Goal: Download file/media

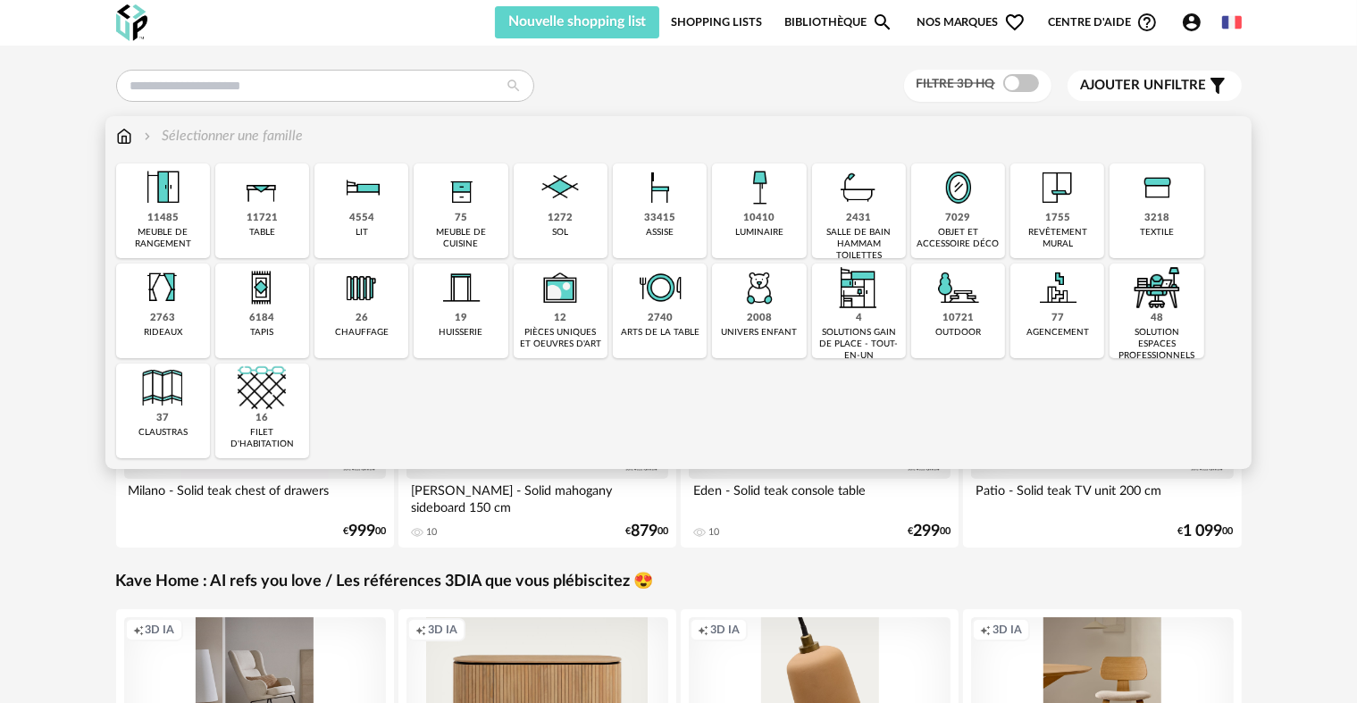
click at [965, 194] on img at bounding box center [959, 188] width 48 height 48
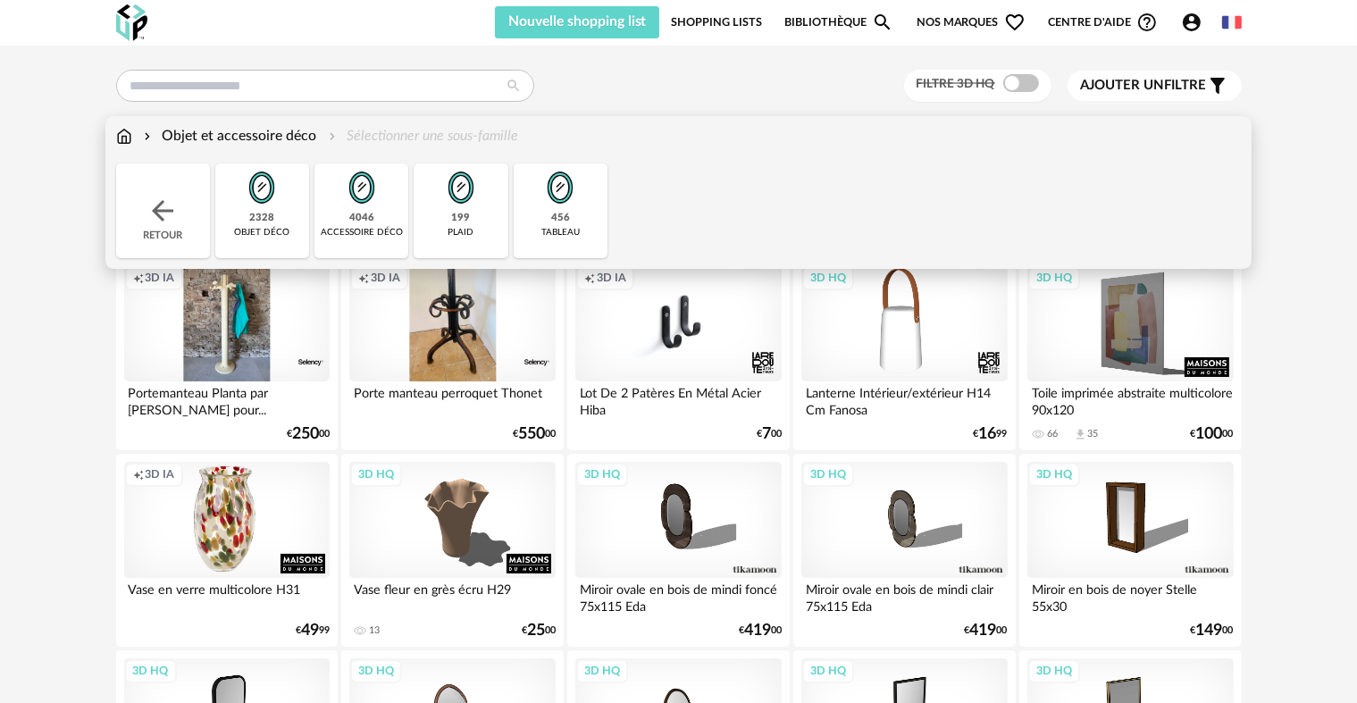
click at [355, 215] on div "4046" at bounding box center [361, 218] width 25 height 13
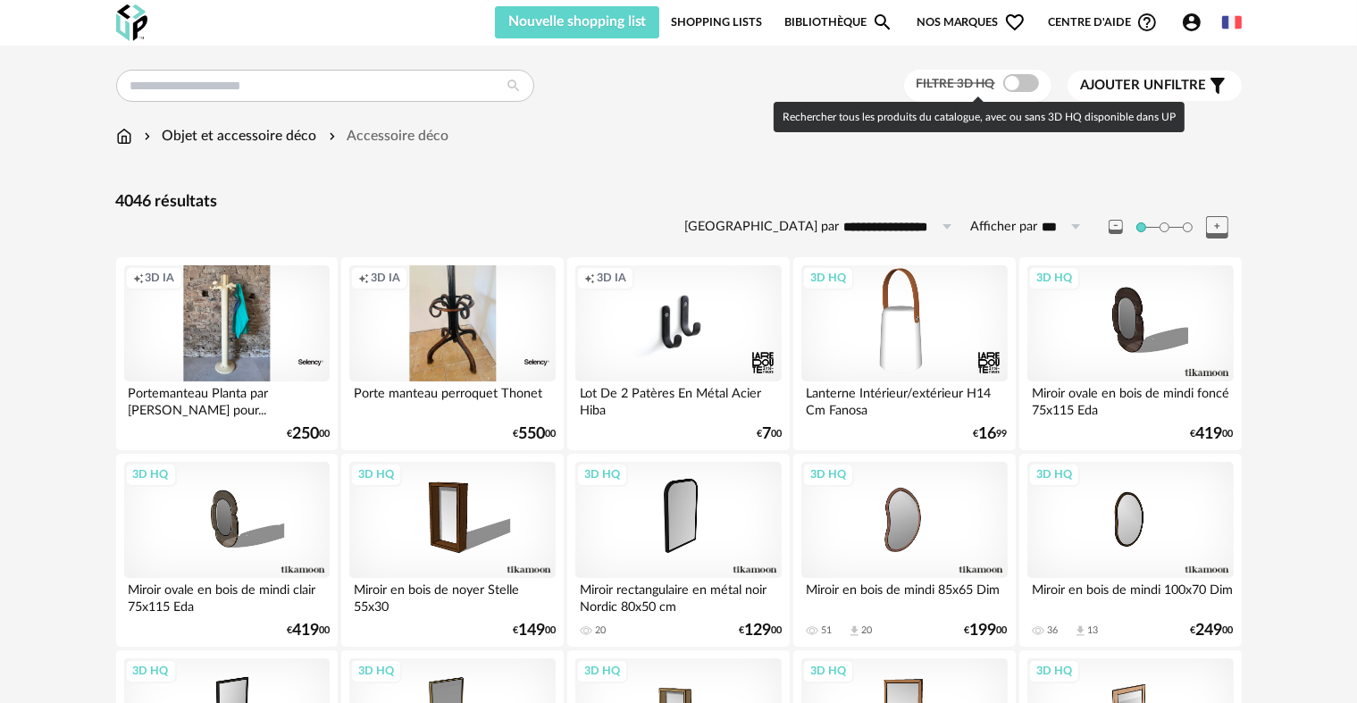
click at [1005, 81] on span at bounding box center [1021, 83] width 36 height 18
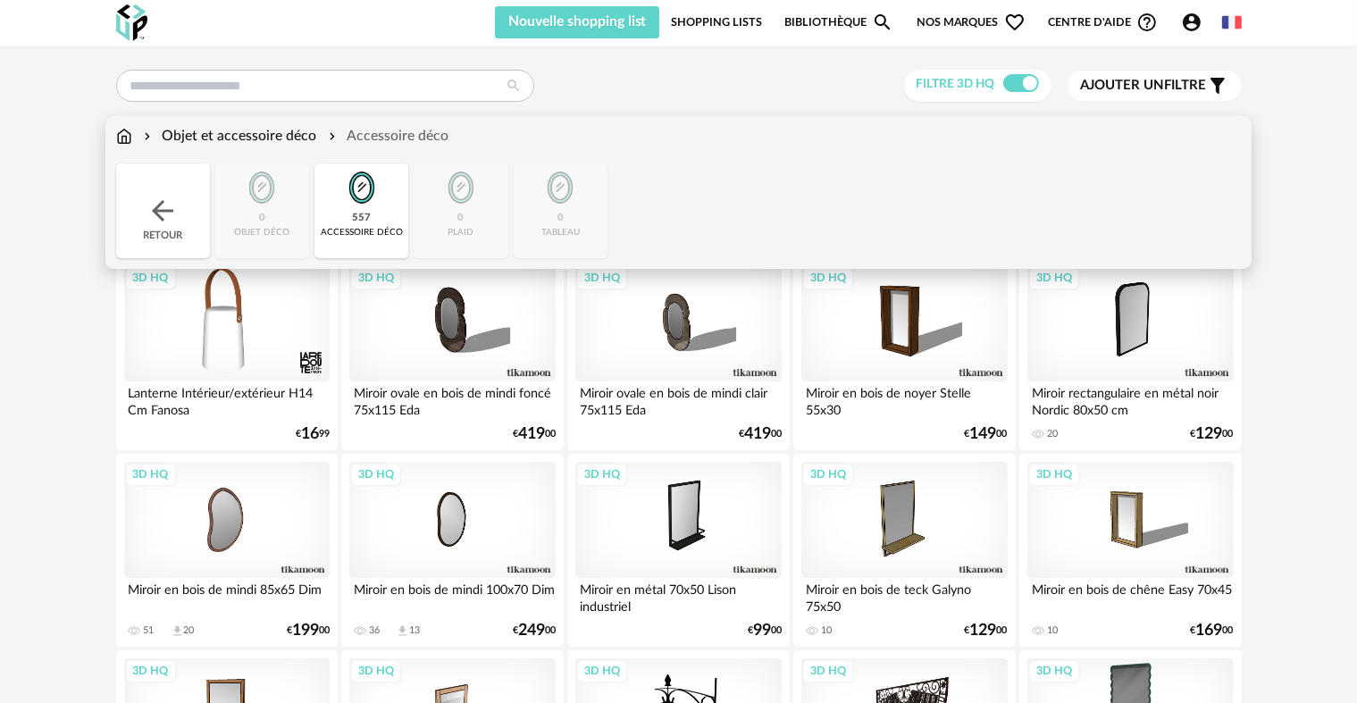
click at [171, 196] on img at bounding box center [163, 211] width 32 height 32
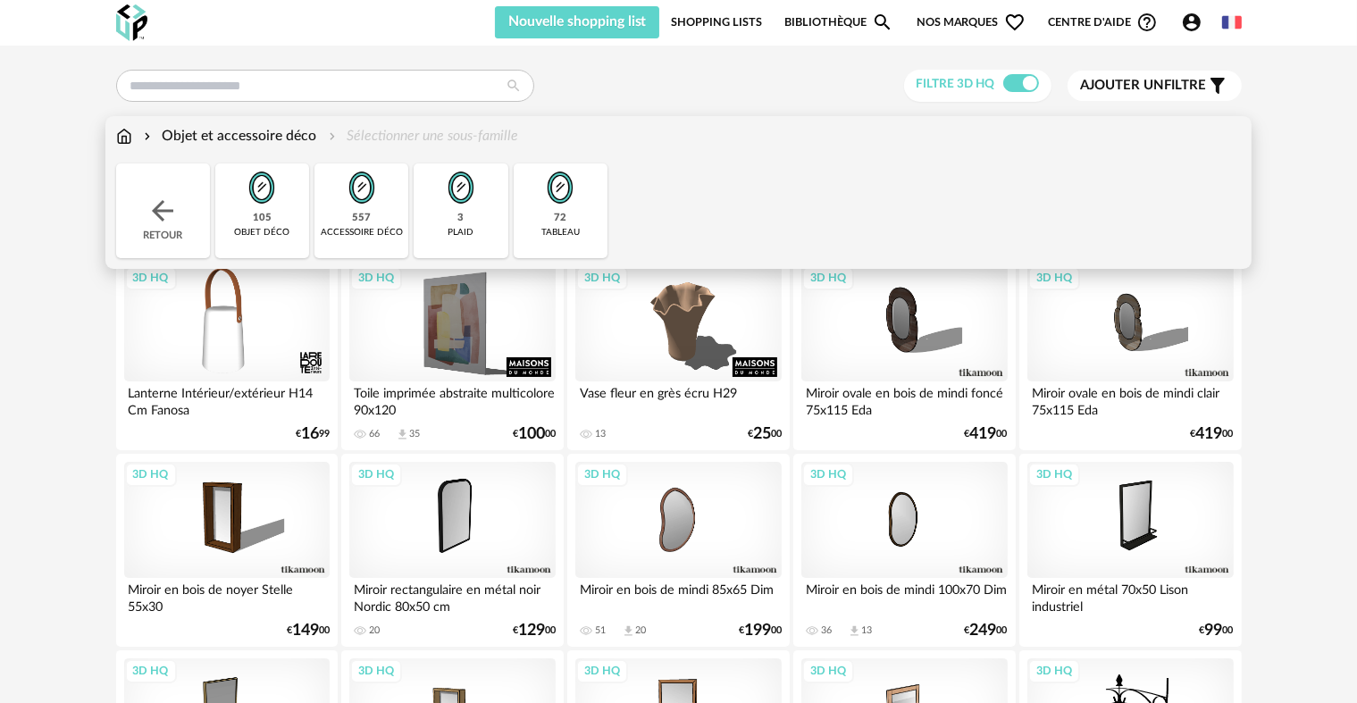
click at [259, 195] on img at bounding box center [262, 188] width 48 height 48
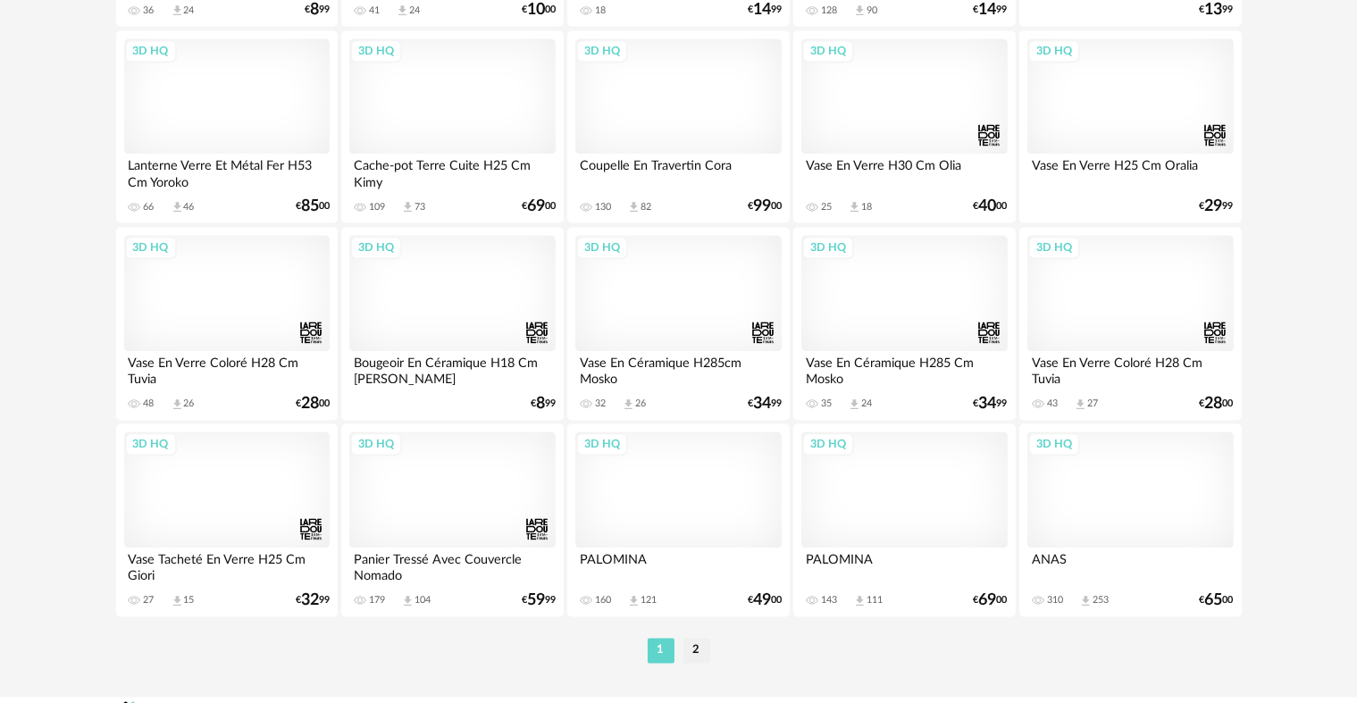
scroll to position [3574, 0]
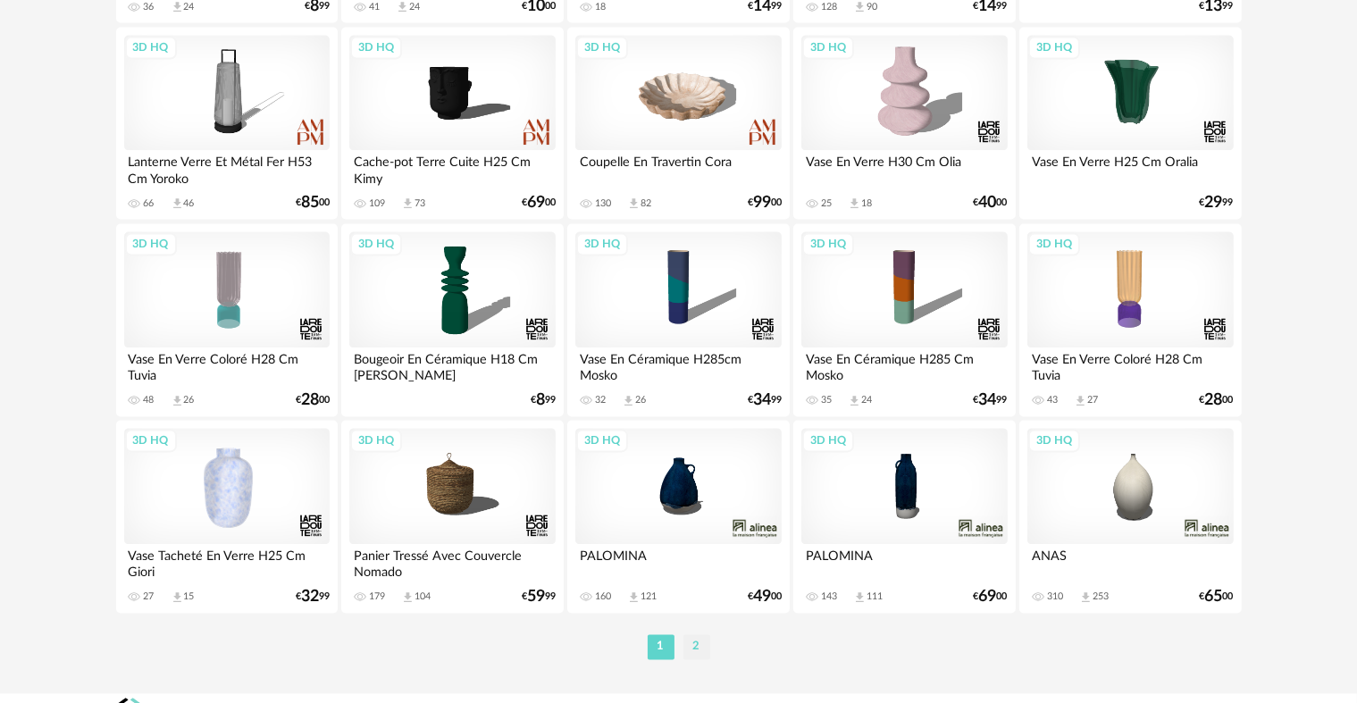
click at [701, 642] on li "2" at bounding box center [697, 646] width 27 height 25
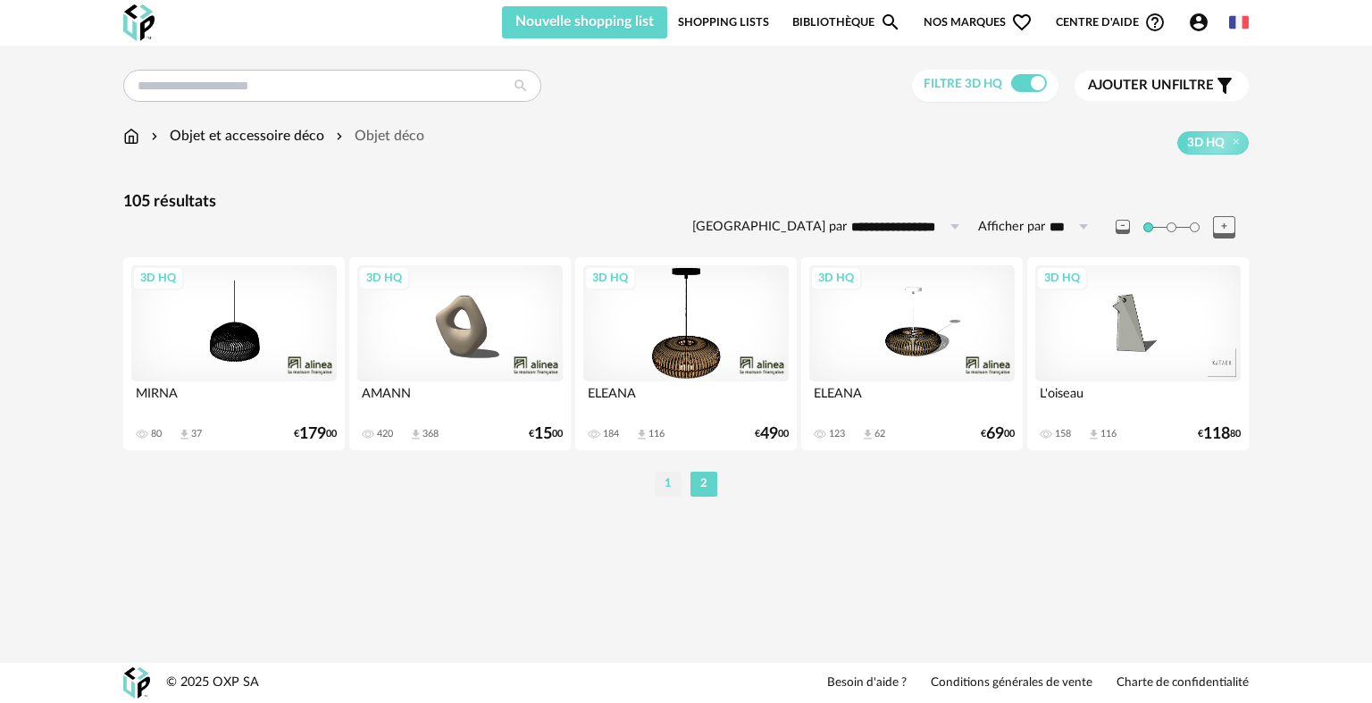
click at [673, 483] on li "1" at bounding box center [668, 484] width 27 height 25
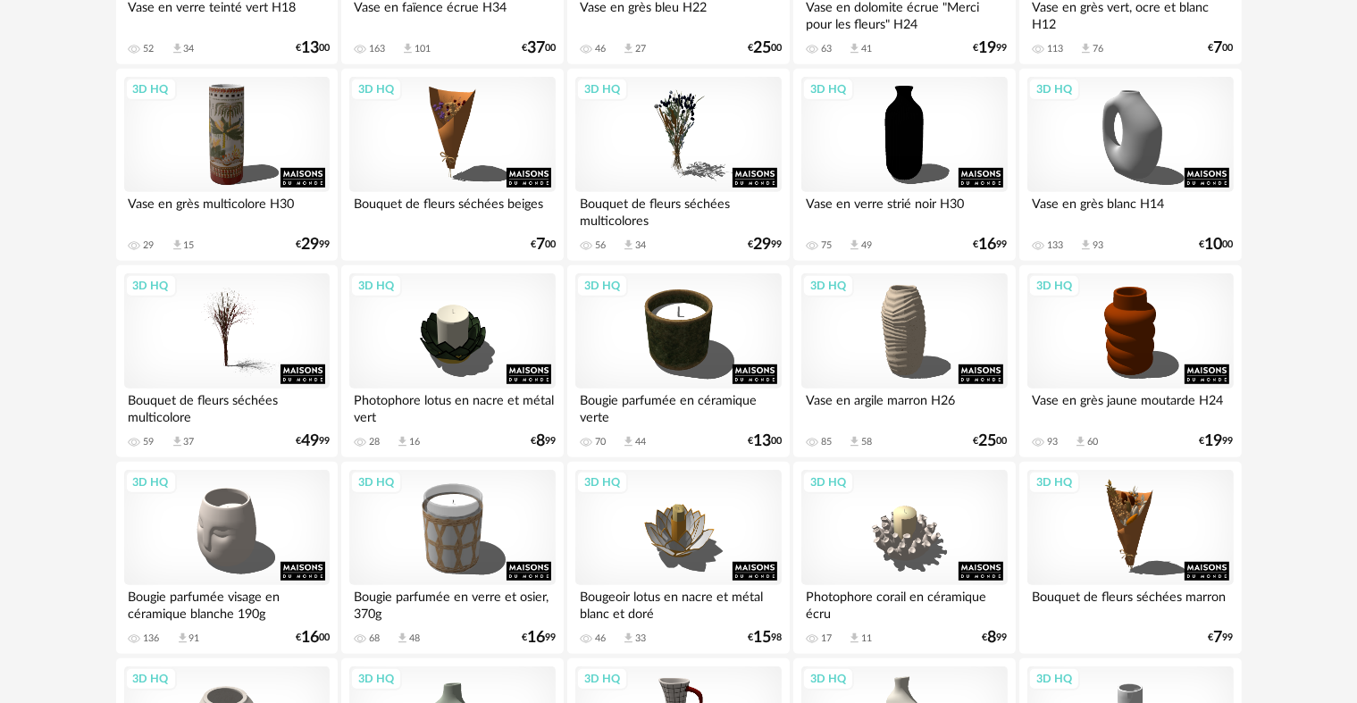
scroll to position [983, 0]
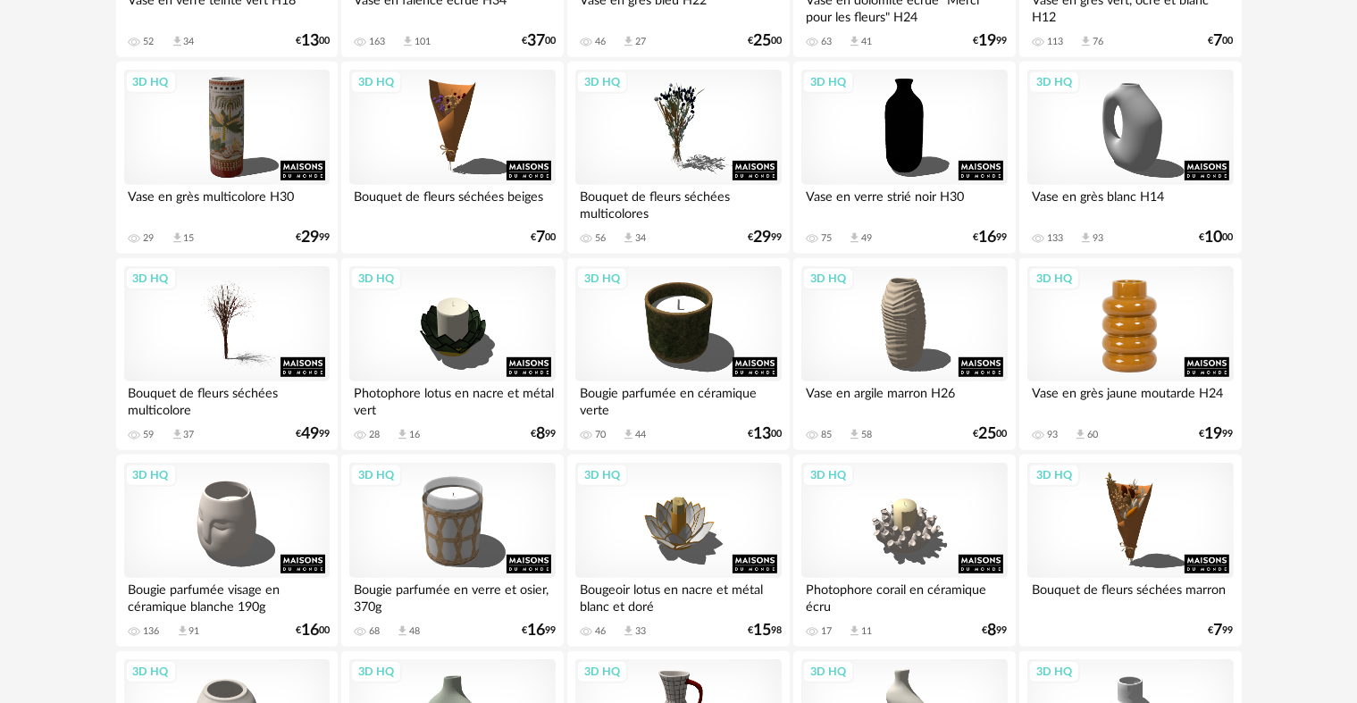
click at [1144, 288] on div "3D HQ" at bounding box center [1131, 324] width 206 height 116
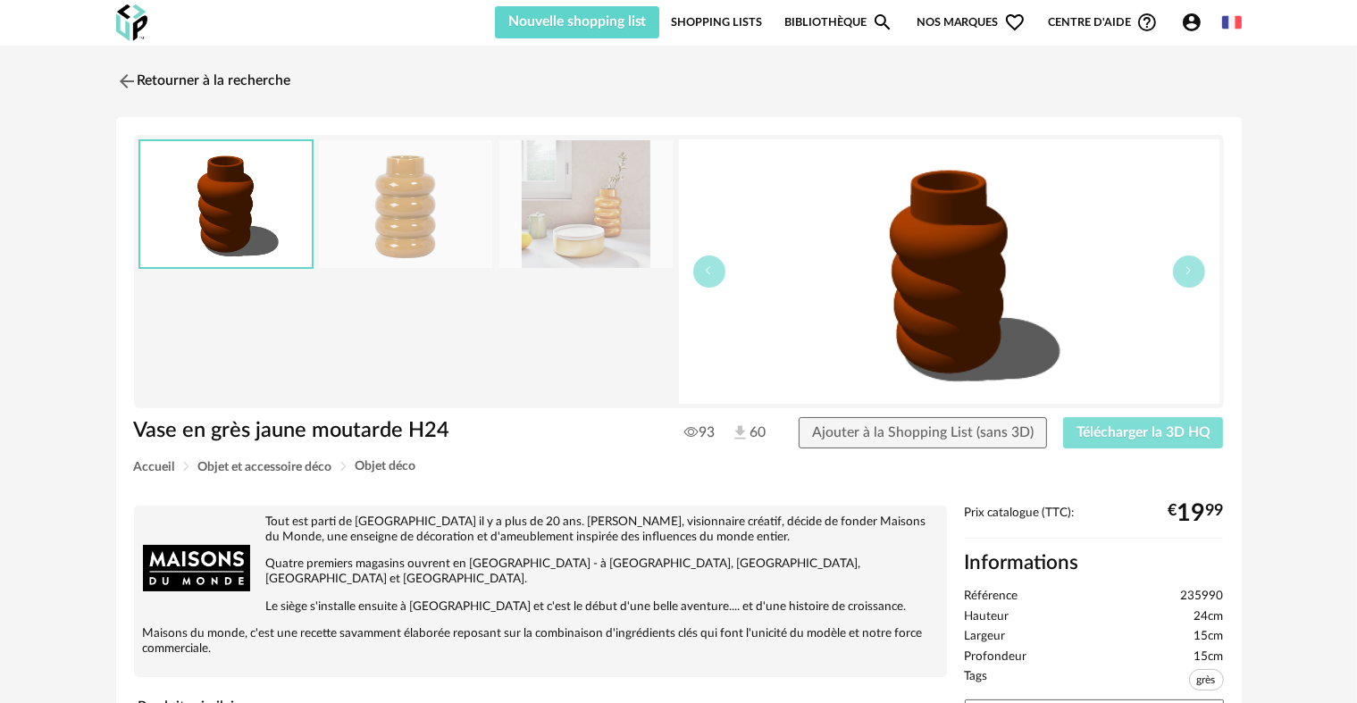
click at [1133, 427] on span "Télécharger la 3D HQ" at bounding box center [1144, 432] width 134 height 14
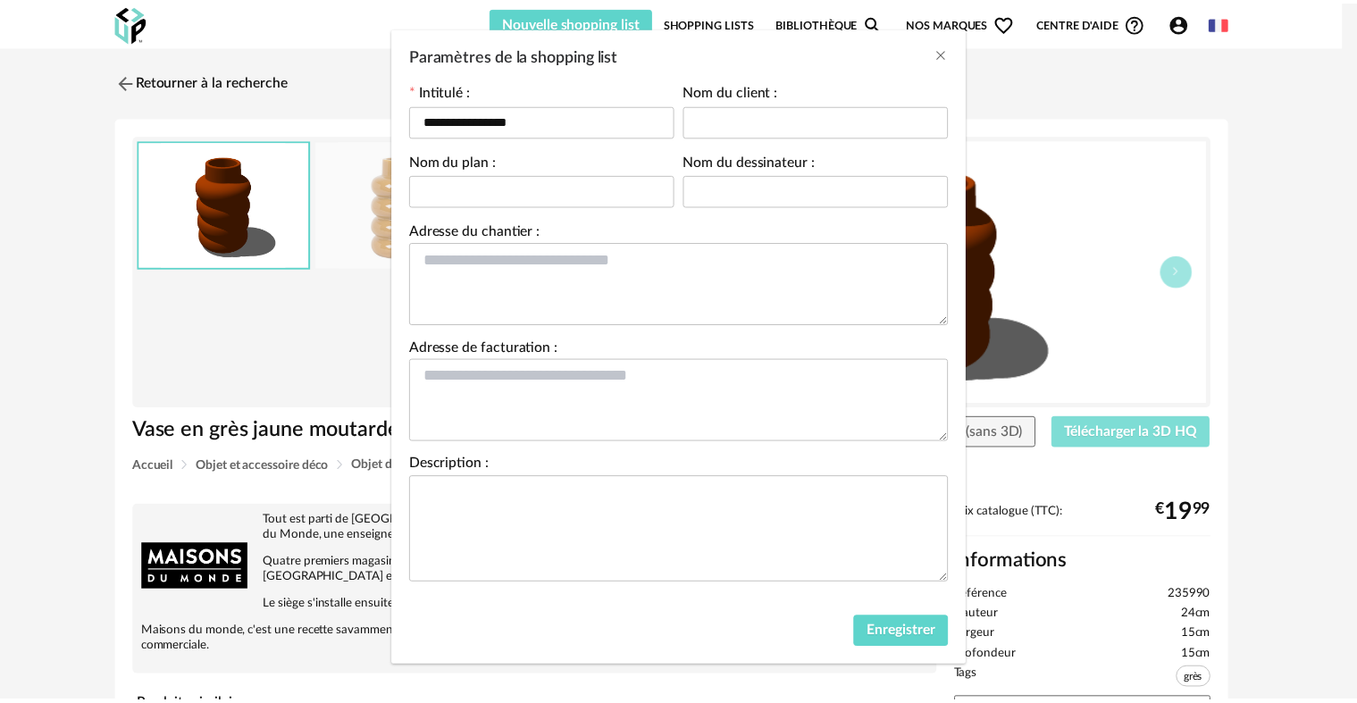
scroll to position [86, 0]
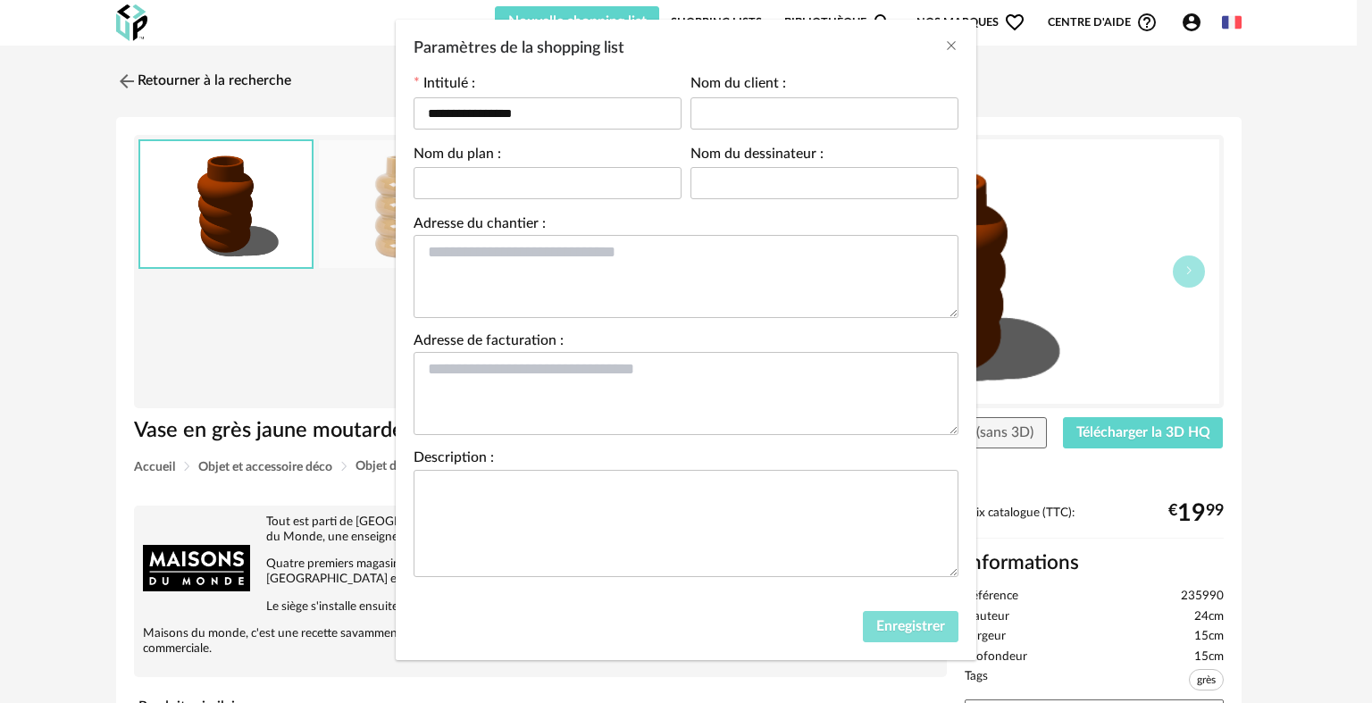
click at [889, 611] on button "Enregistrer" at bounding box center [911, 627] width 96 height 32
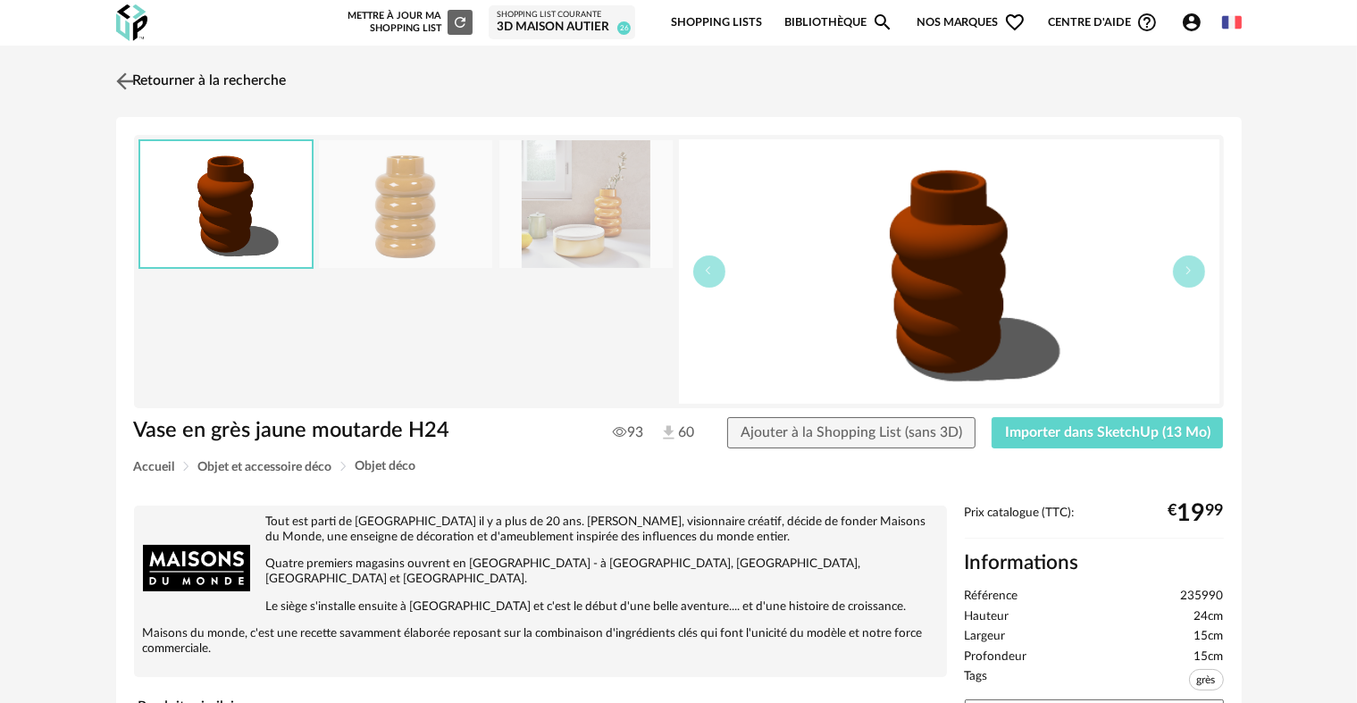
click at [121, 81] on img at bounding box center [125, 81] width 26 height 26
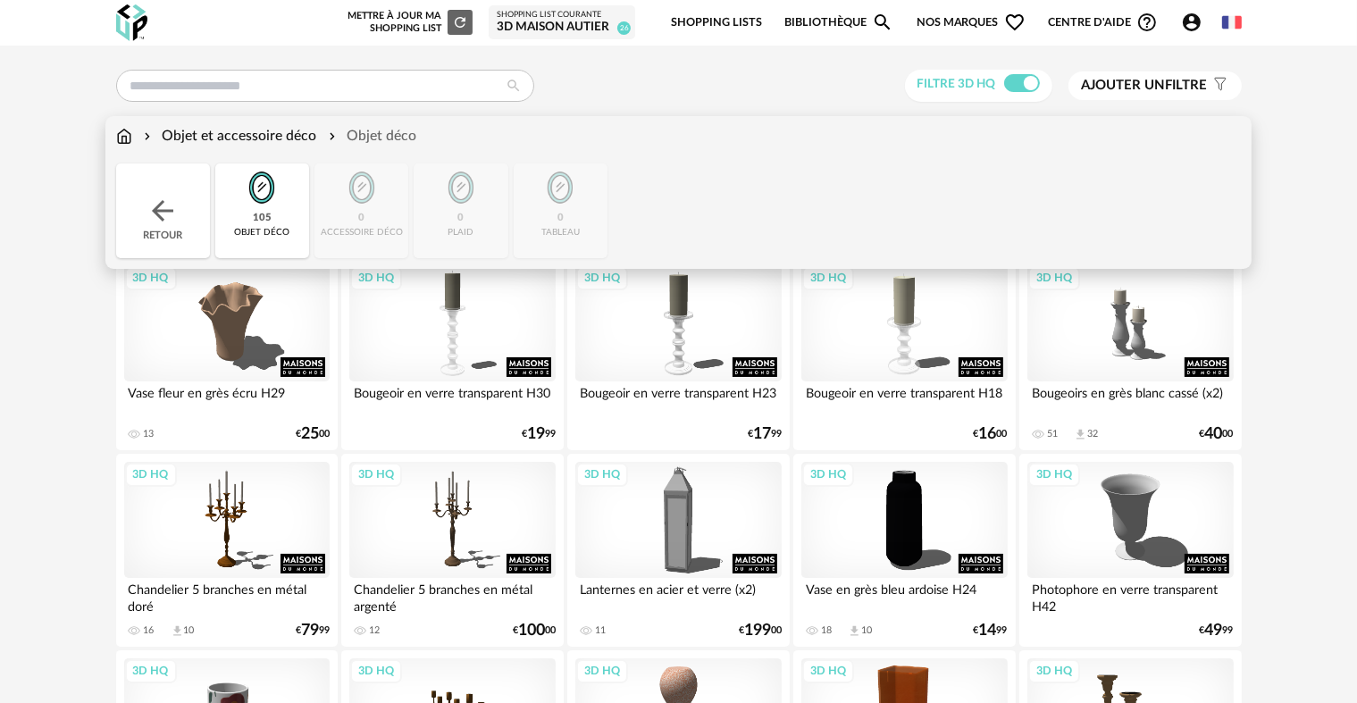
click at [179, 194] on div "Retour" at bounding box center [163, 211] width 94 height 95
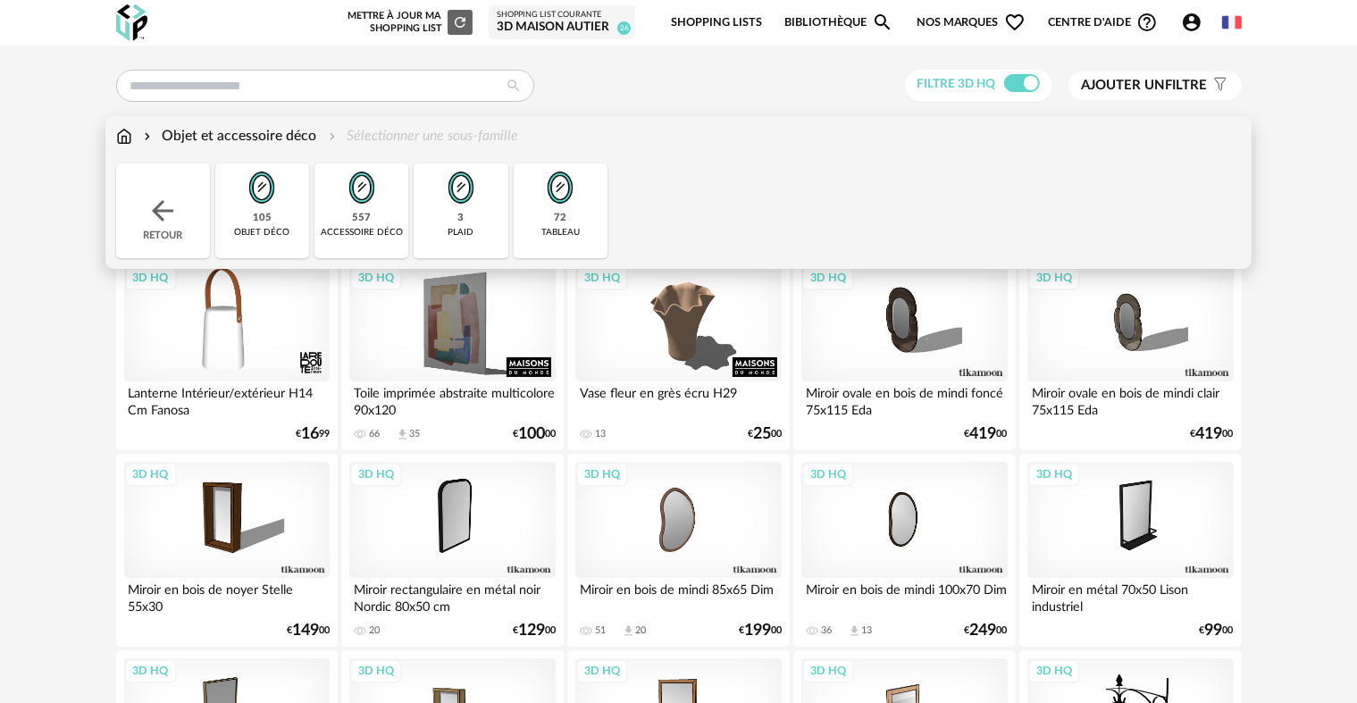
click at [357, 214] on div "557" at bounding box center [361, 218] width 19 height 13
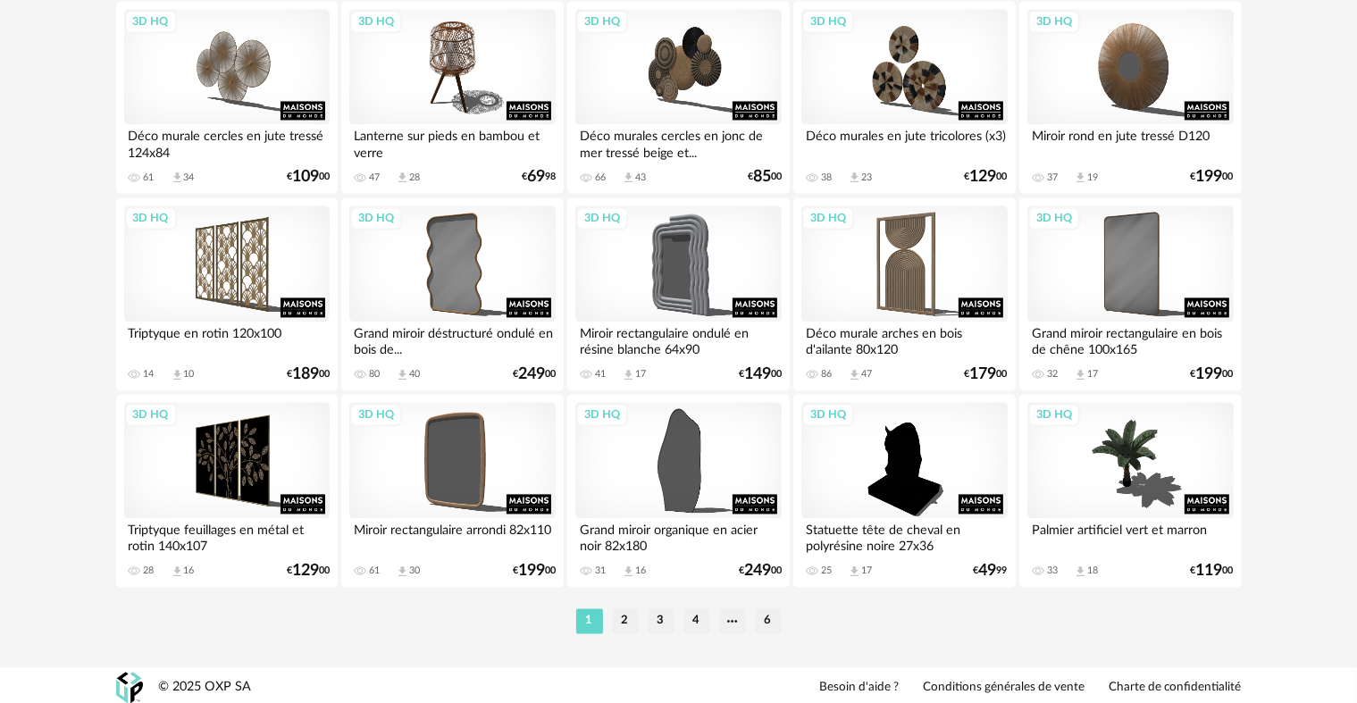
scroll to position [3603, 0]
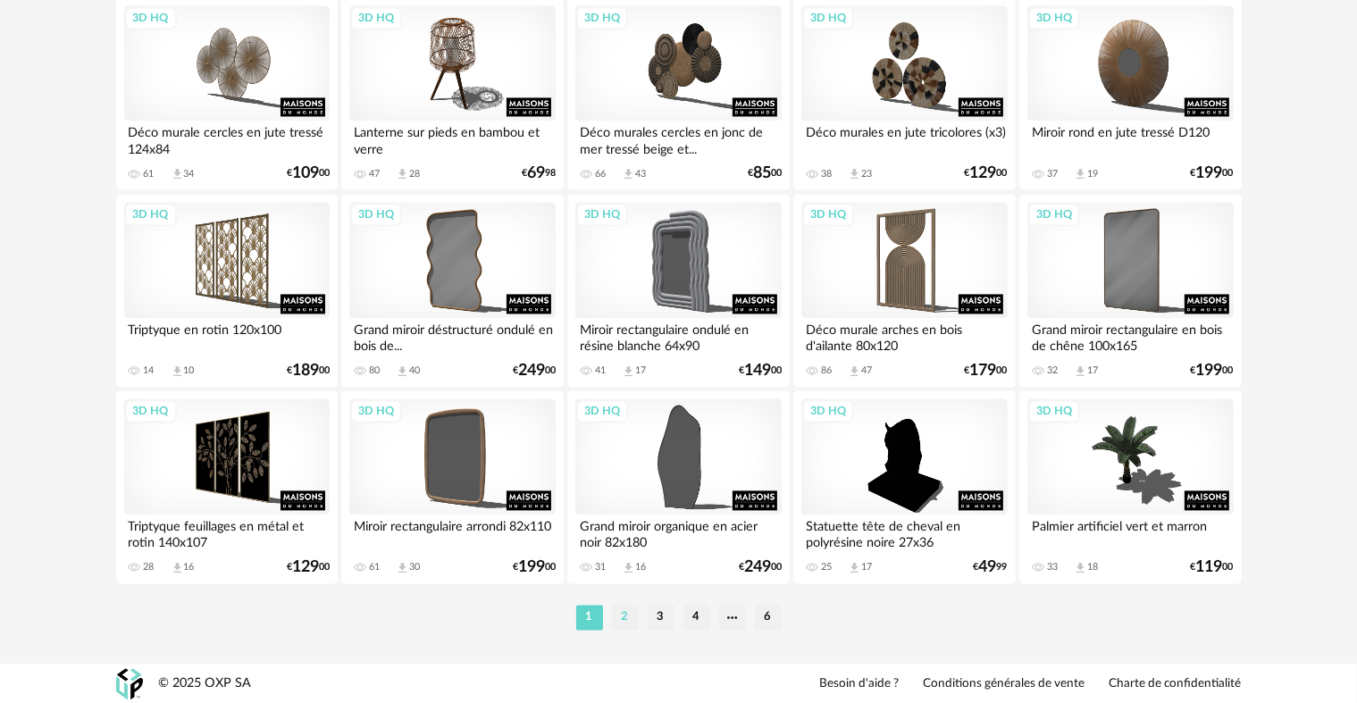
click at [633, 612] on li "2" at bounding box center [625, 617] width 27 height 25
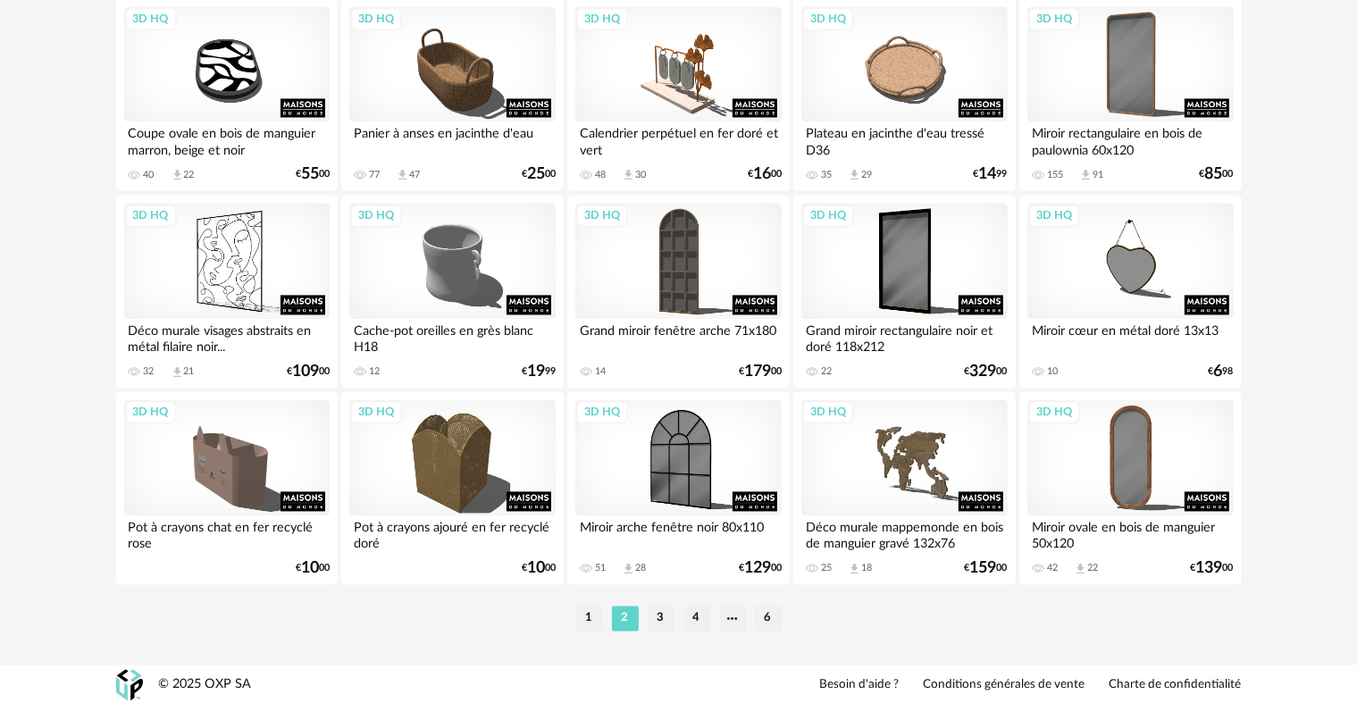
scroll to position [3603, 0]
click at [662, 615] on li "3" at bounding box center [661, 617] width 27 height 25
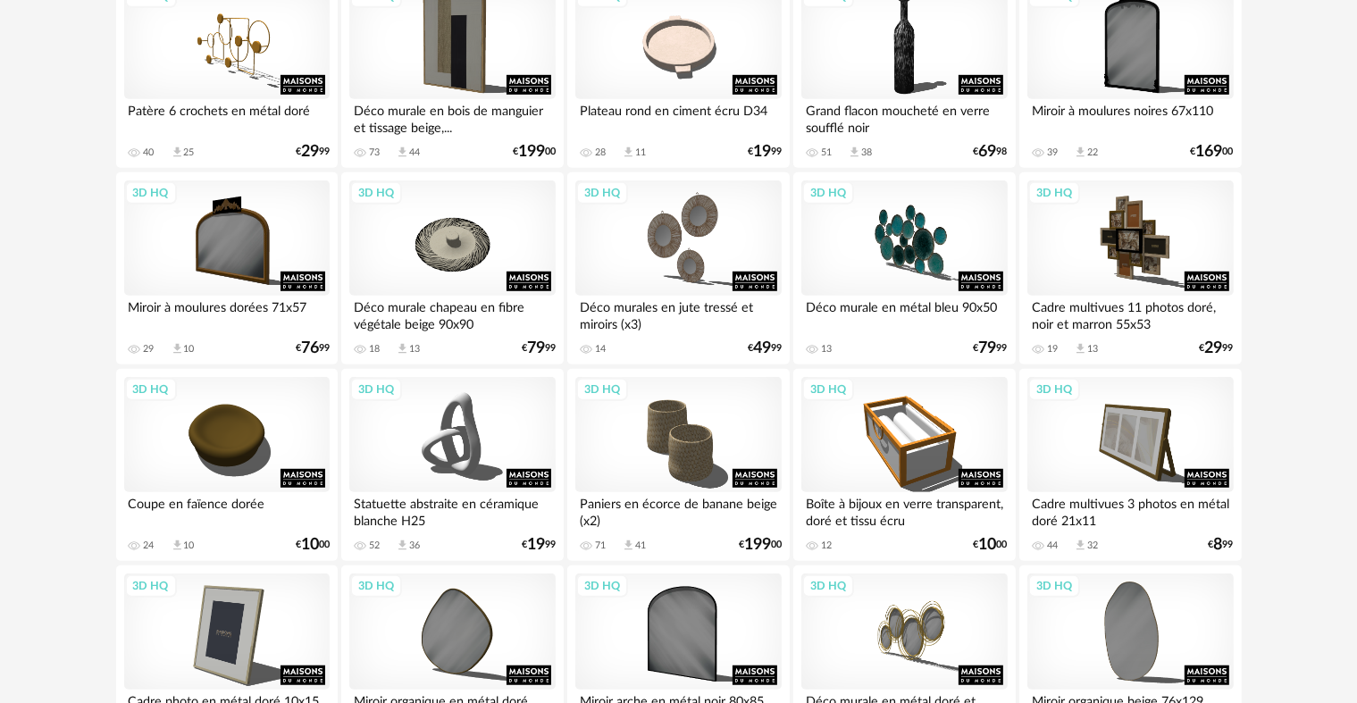
scroll to position [1072, 0]
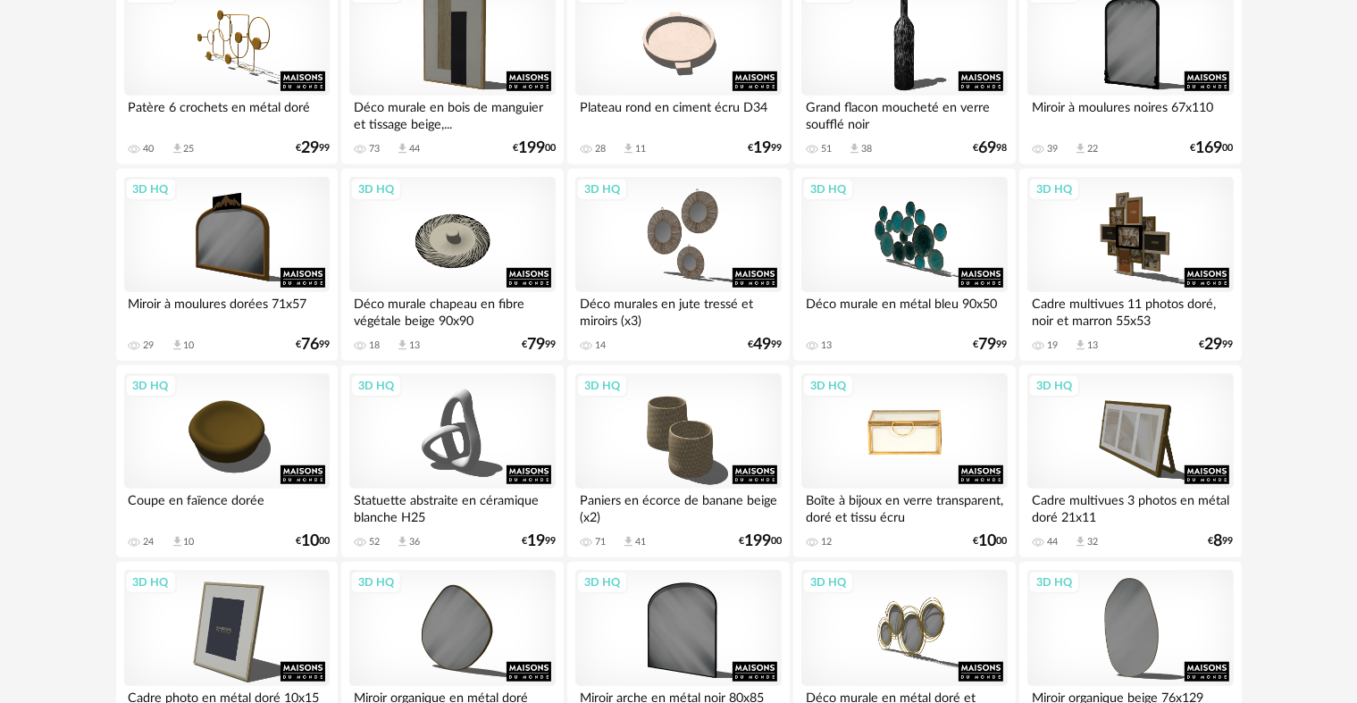
click at [943, 437] on div "3D HQ" at bounding box center [904, 431] width 206 height 116
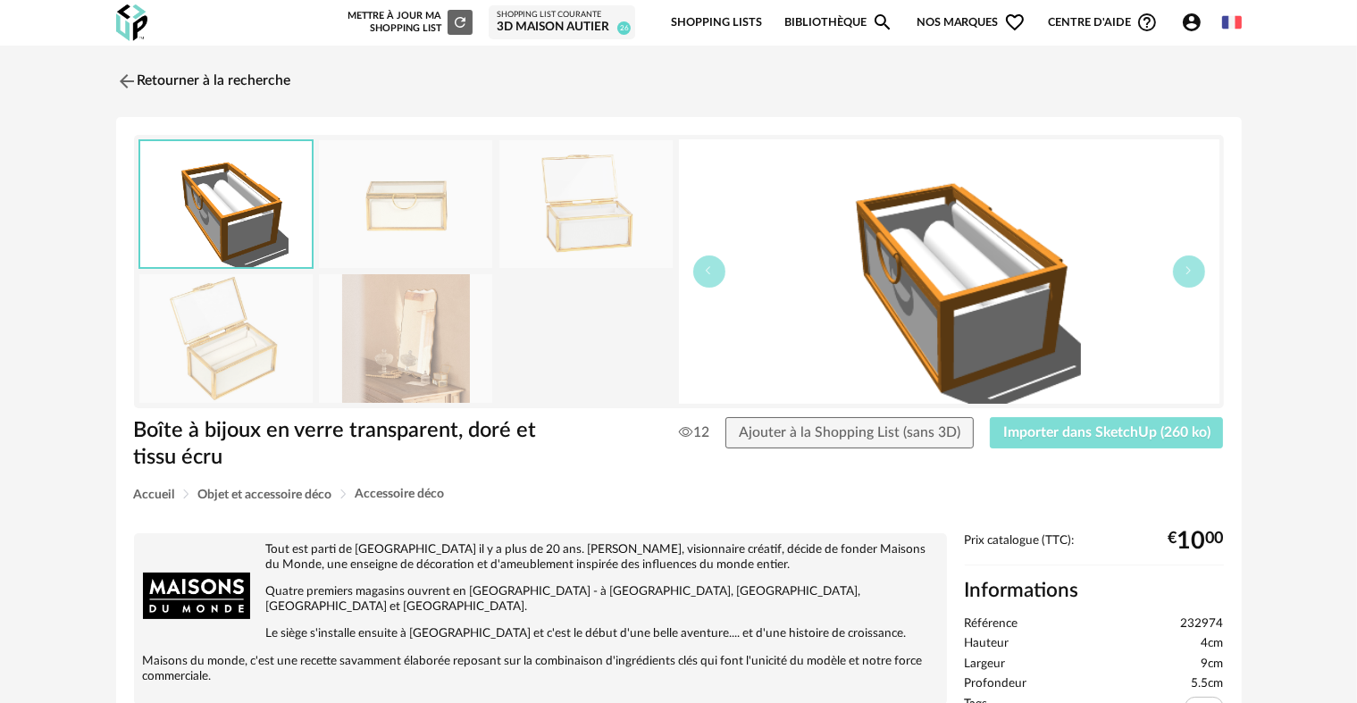
click at [1015, 429] on span "Importer dans SketchUp (260 ko)" at bounding box center [1106, 432] width 207 height 14
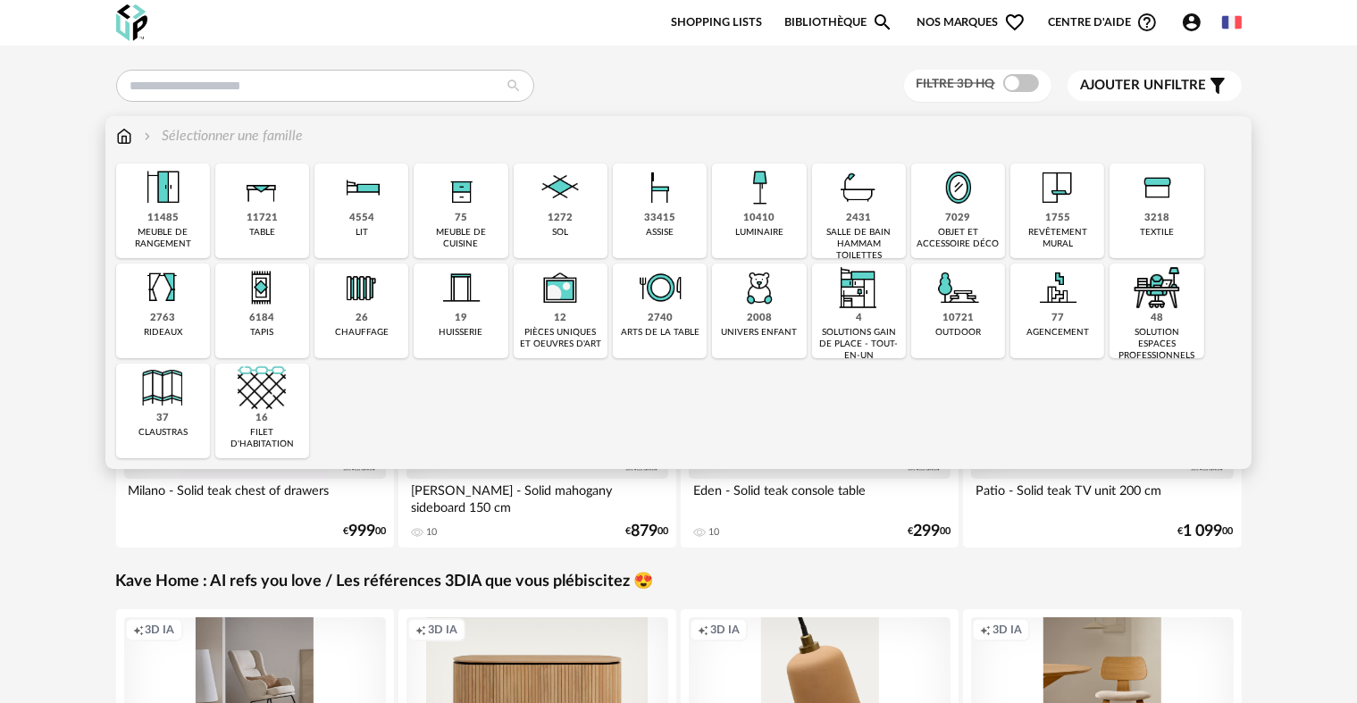
click at [944, 206] on img at bounding box center [959, 188] width 48 height 48
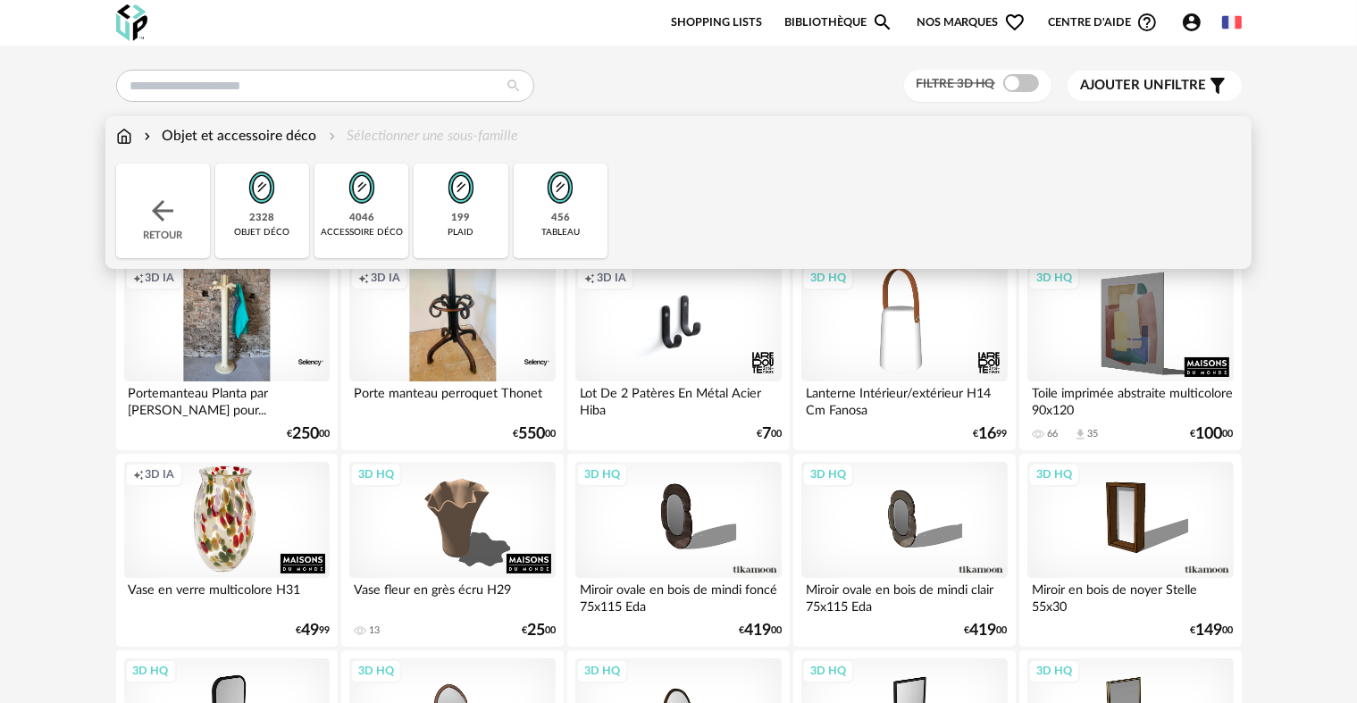
click at [390, 210] on div "4046 accessoire déco" at bounding box center [362, 211] width 94 height 95
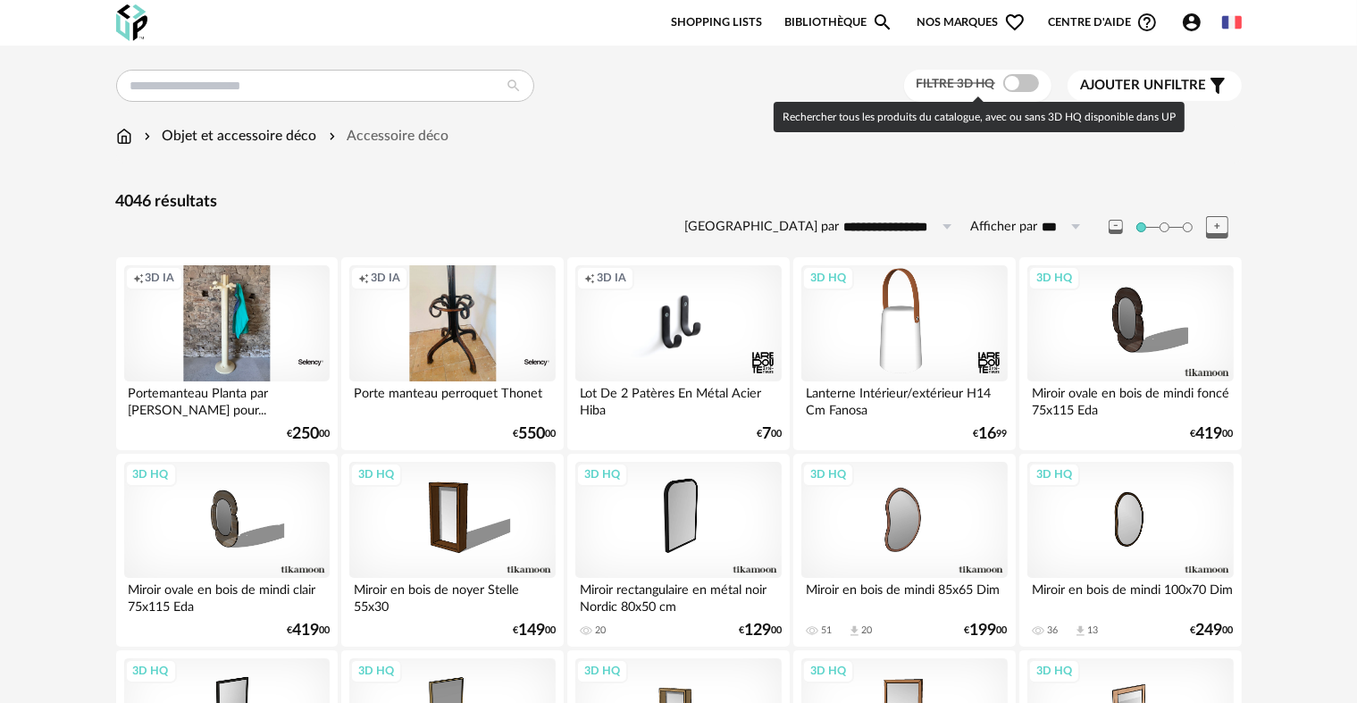
click at [1021, 80] on span at bounding box center [1021, 83] width 36 height 18
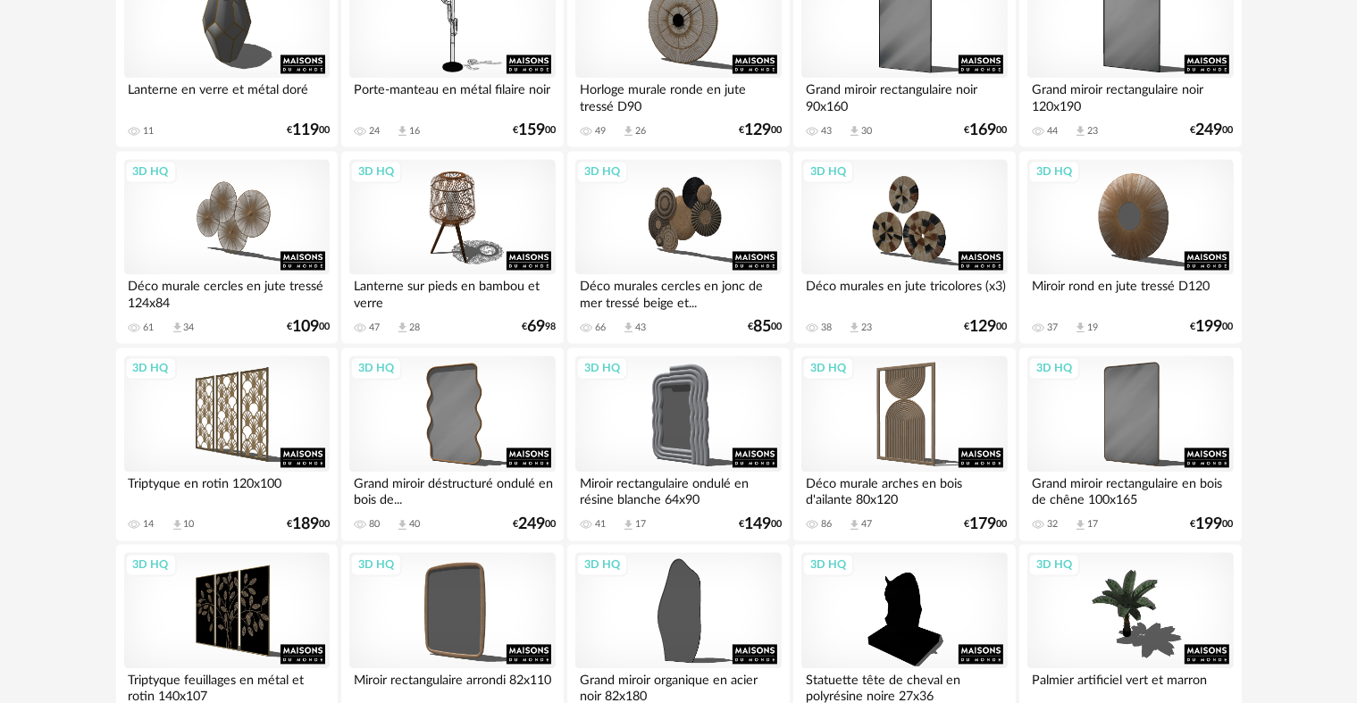
scroll to position [3603, 0]
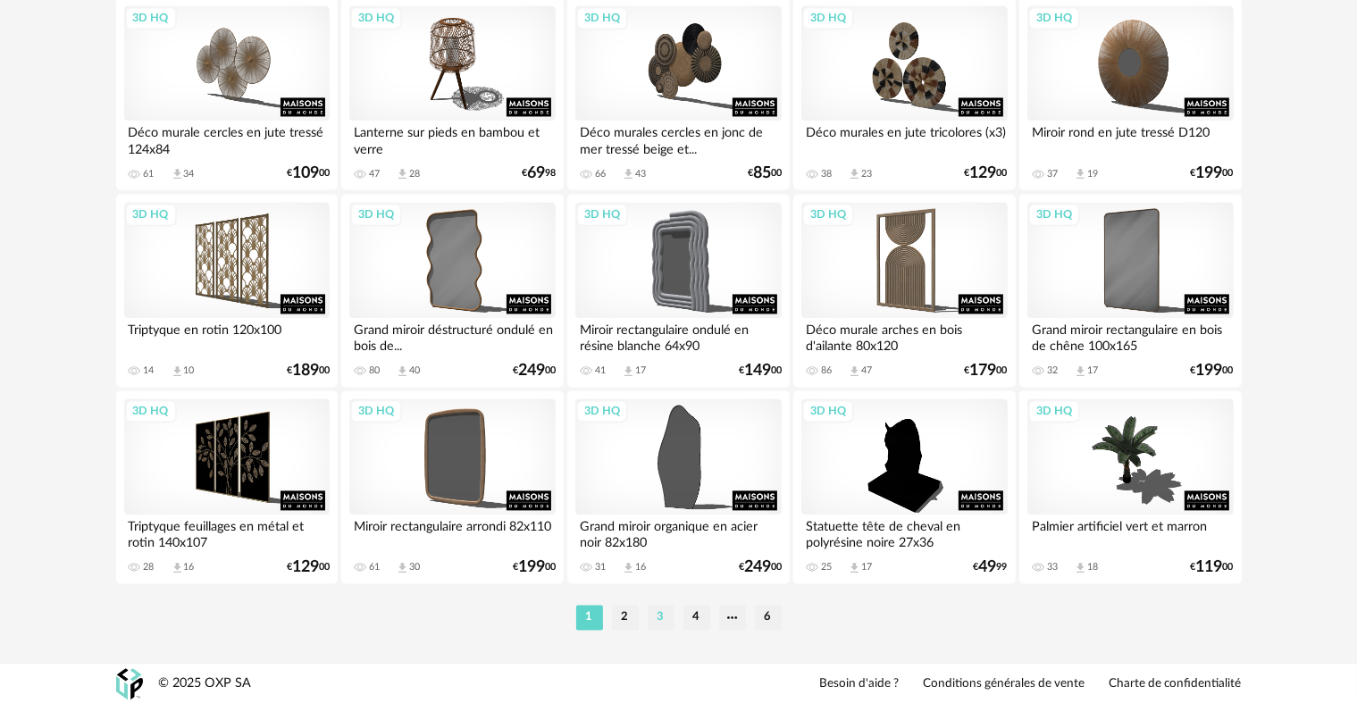
click at [650, 612] on li "3" at bounding box center [661, 617] width 27 height 25
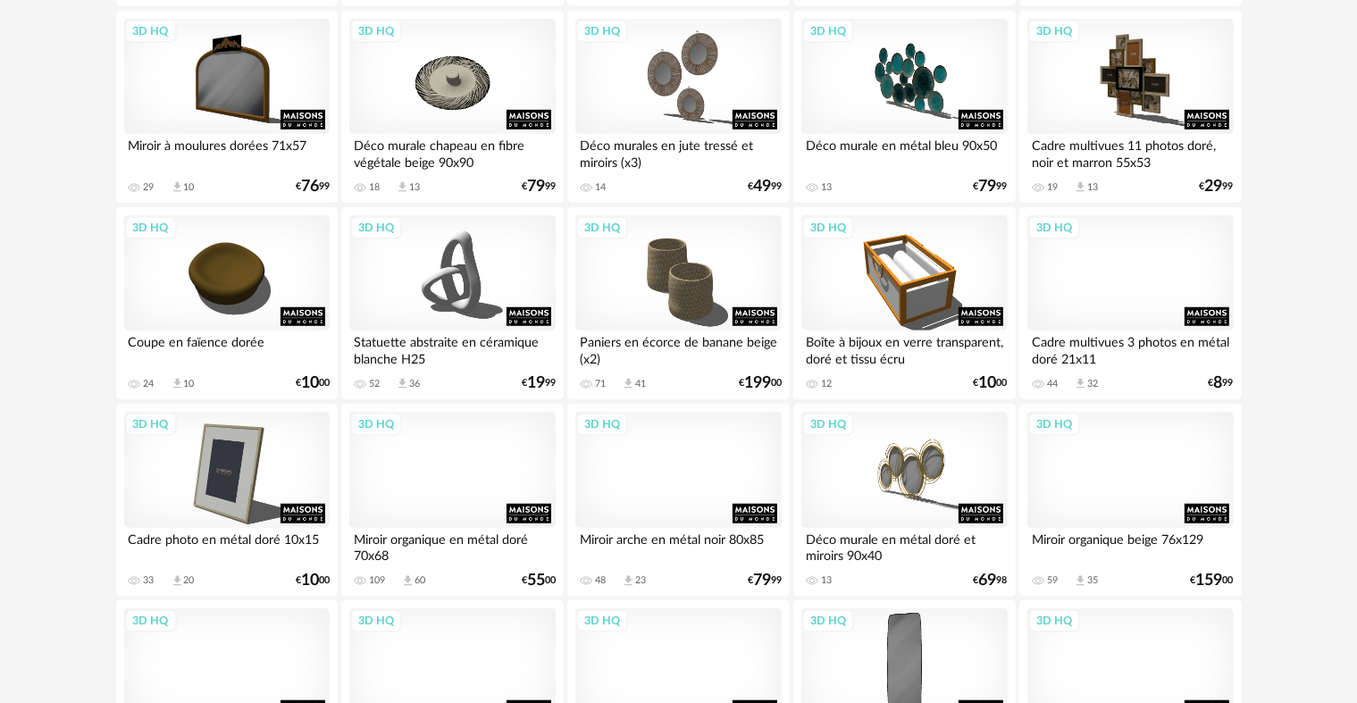
scroll to position [1251, 0]
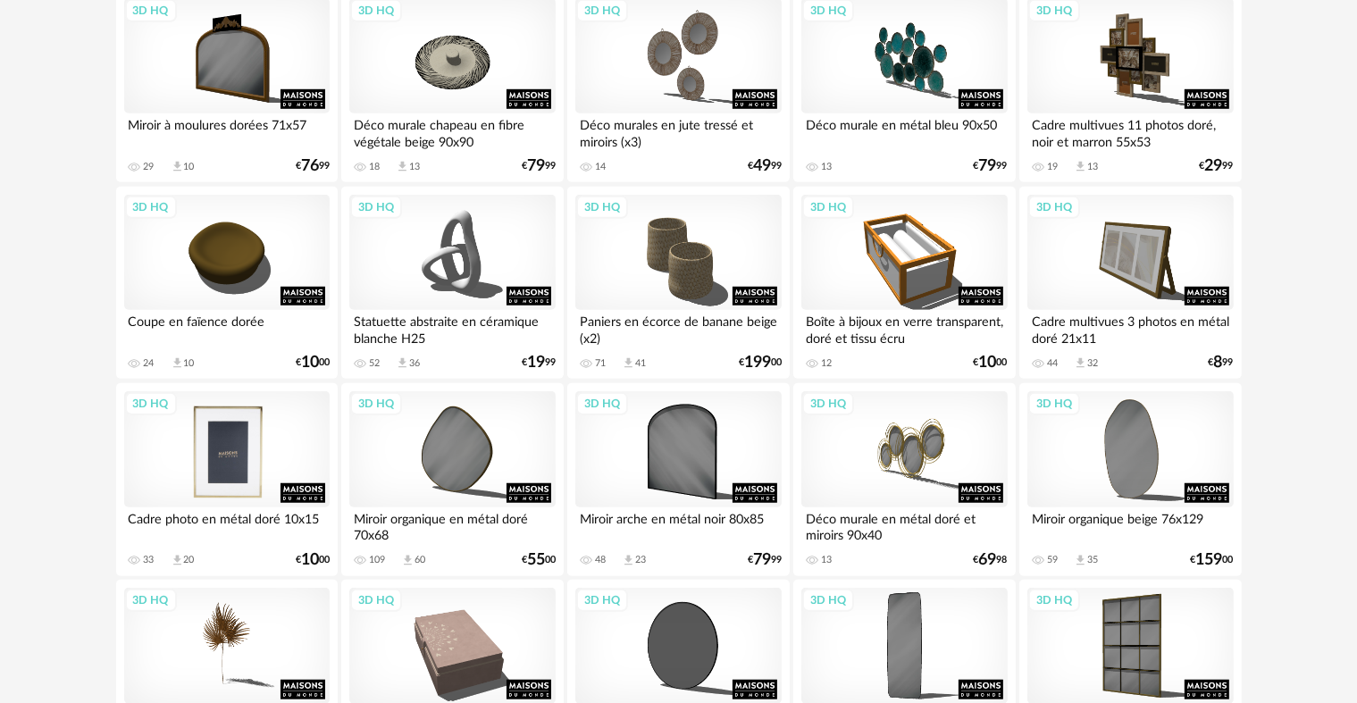
click at [172, 466] on div "3D HQ" at bounding box center [227, 449] width 206 height 116
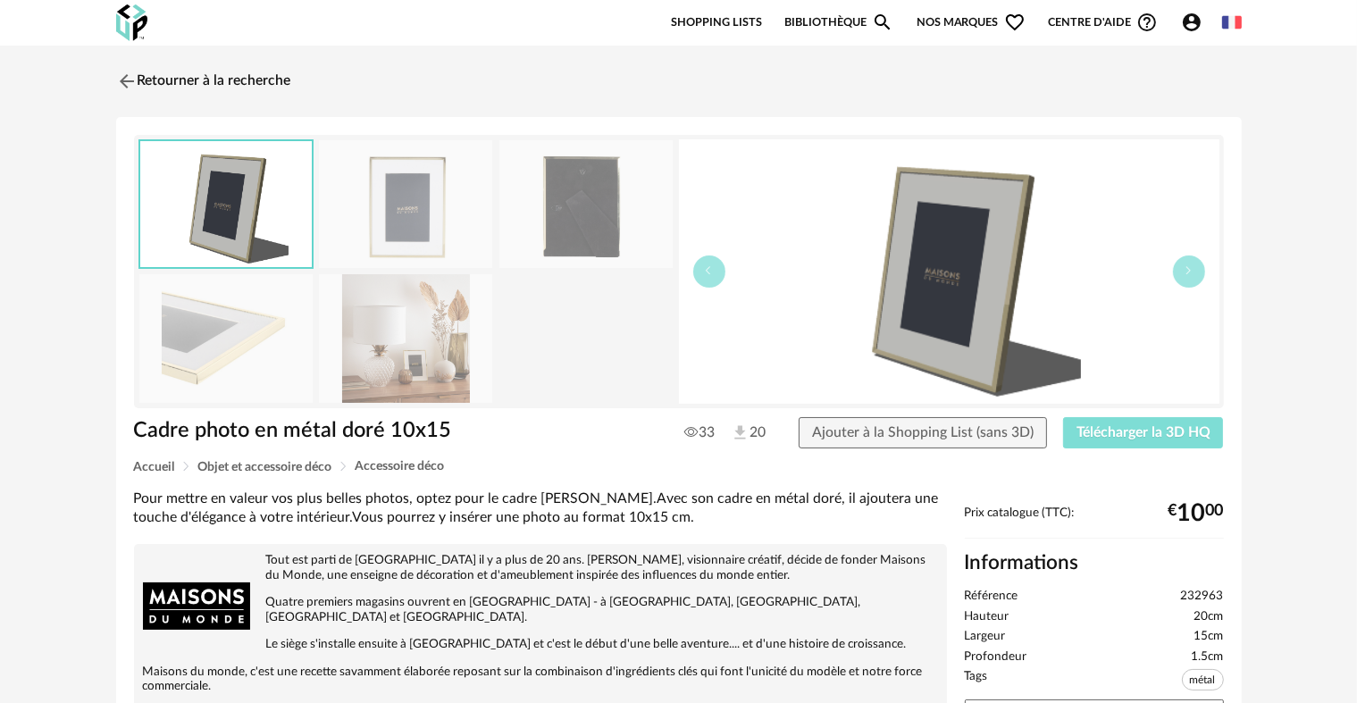
click at [1078, 423] on button "Télécharger la 3D HQ" at bounding box center [1143, 433] width 161 height 32
click at [136, 71] on img at bounding box center [125, 81] width 26 height 26
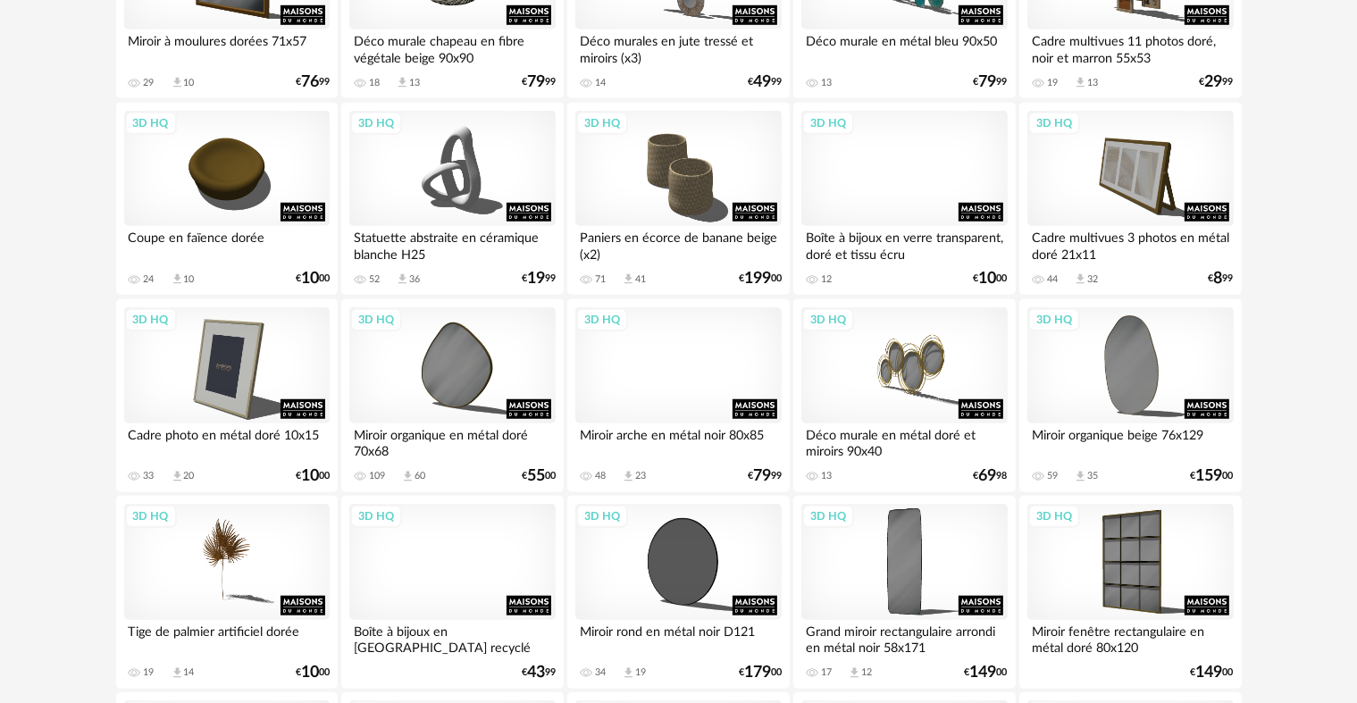
scroll to position [1340, 0]
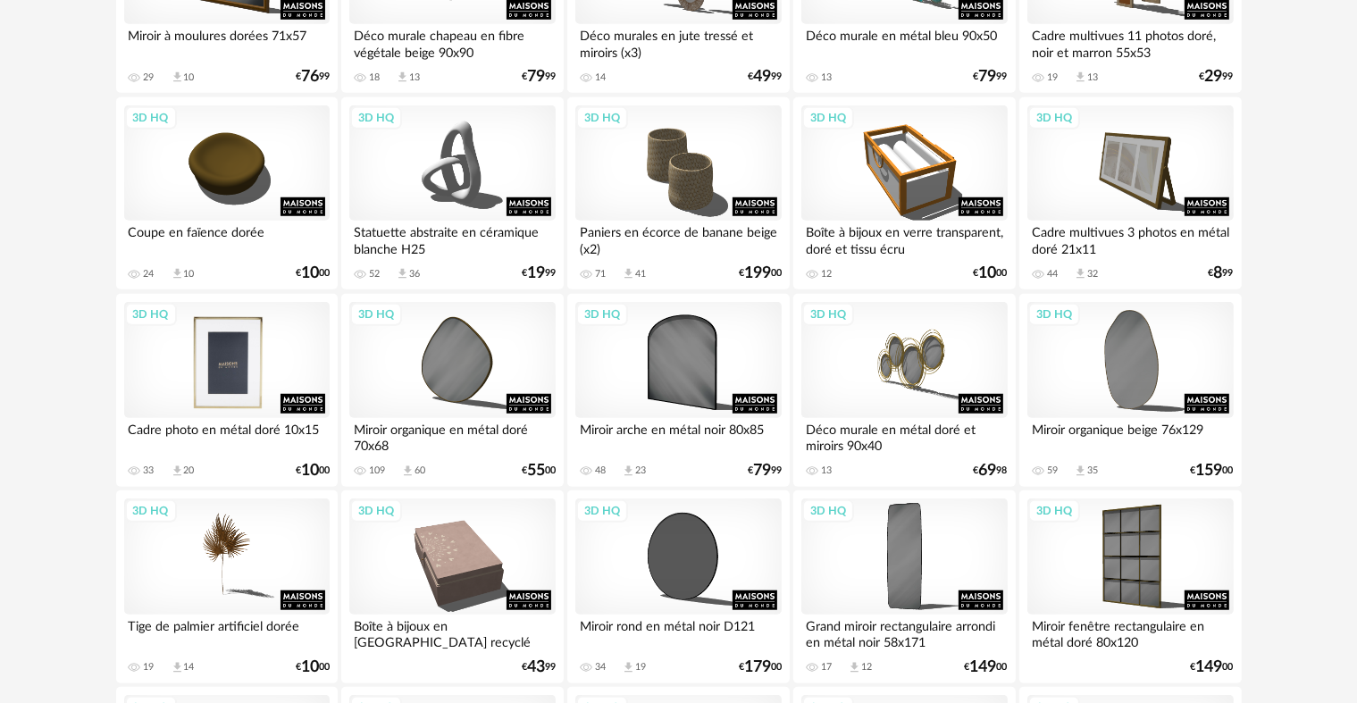
click at [216, 373] on div "3D HQ" at bounding box center [227, 360] width 206 height 116
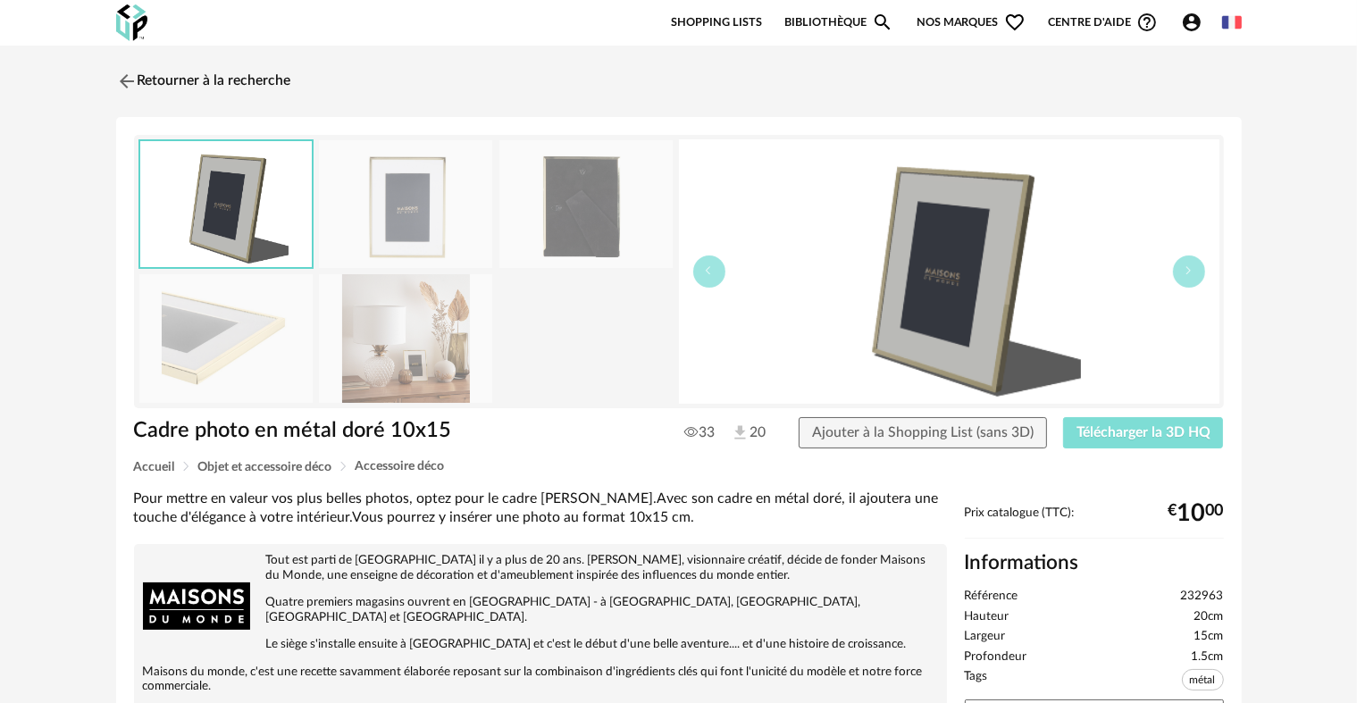
click at [1167, 432] on span "Télécharger la 3D HQ" at bounding box center [1144, 432] width 134 height 14
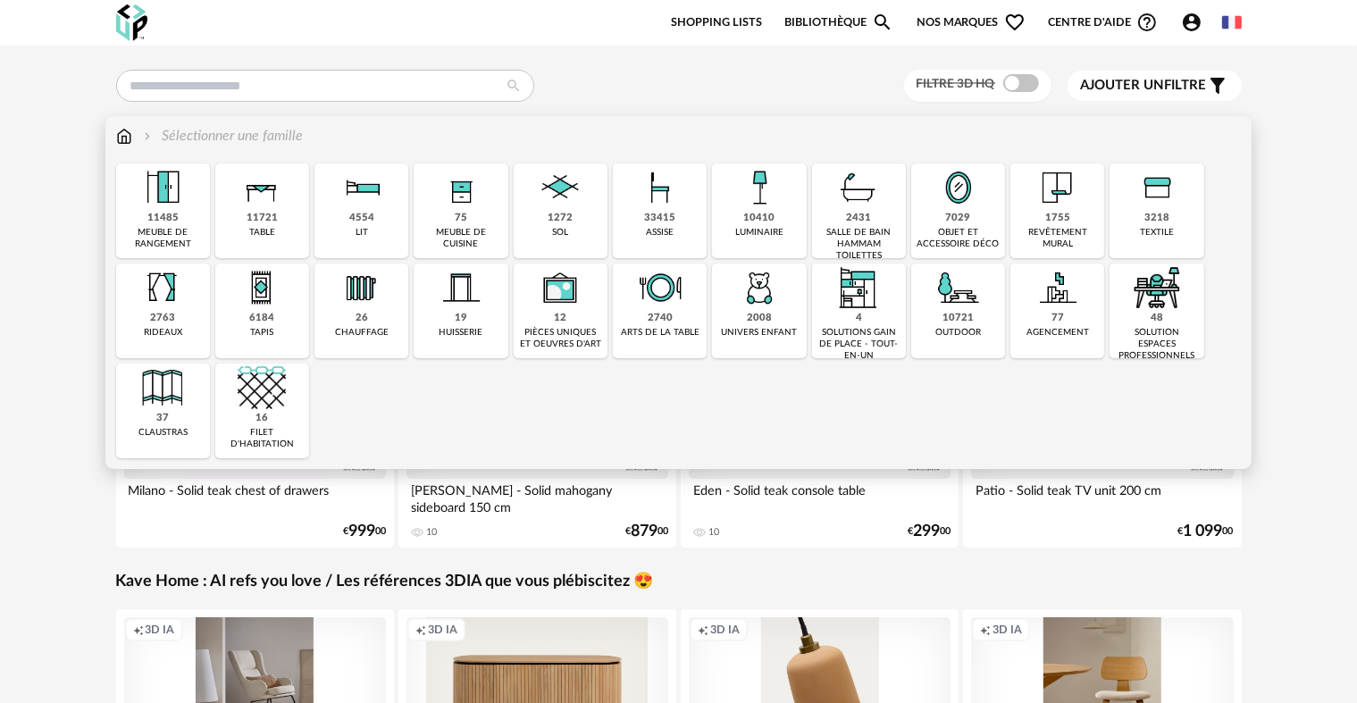
click at [979, 206] on img at bounding box center [959, 188] width 48 height 48
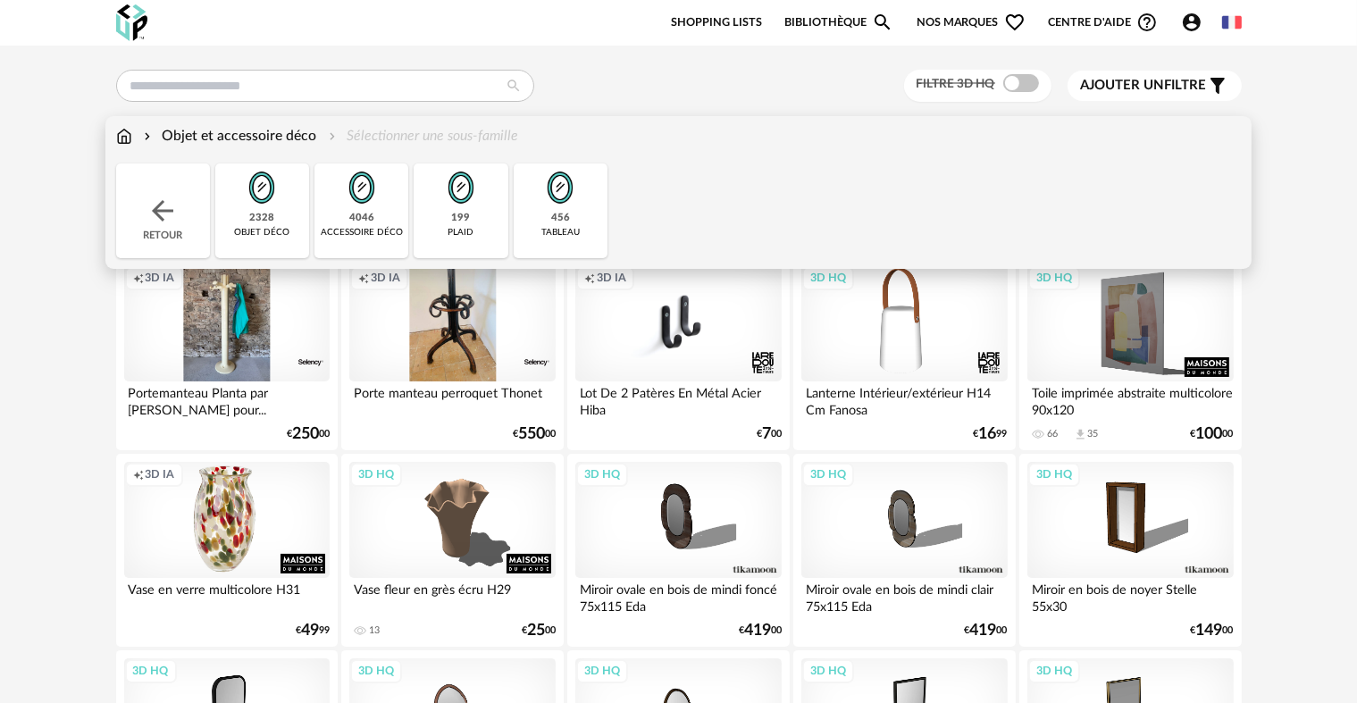
click at [351, 207] on img at bounding box center [362, 188] width 48 height 48
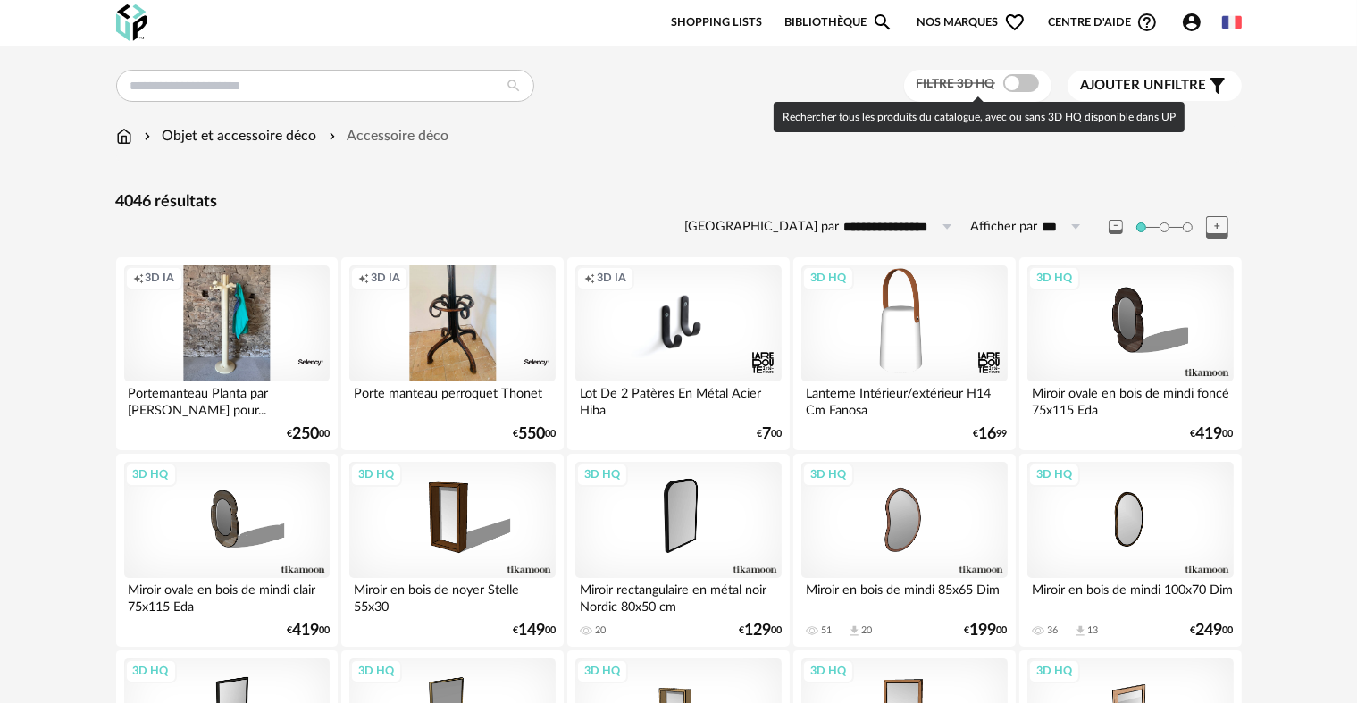
click at [1018, 79] on span at bounding box center [1021, 83] width 36 height 18
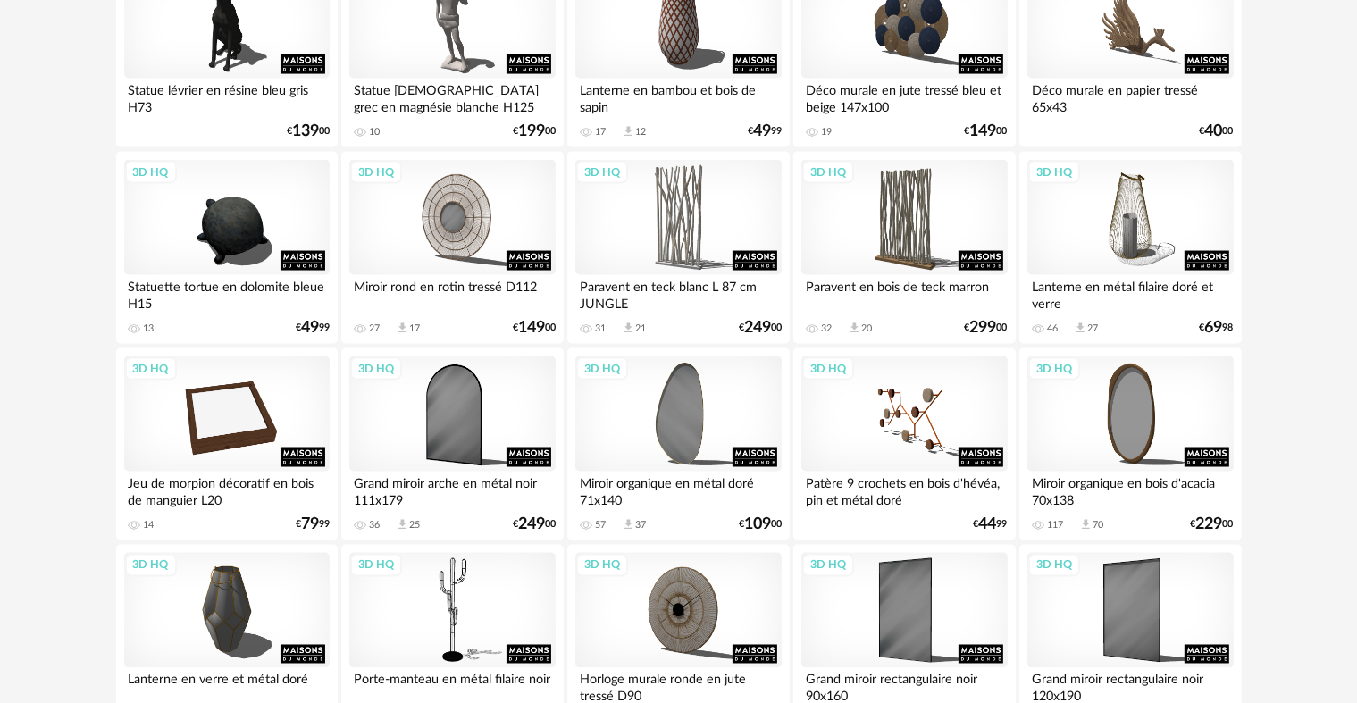
scroll to position [3603, 0]
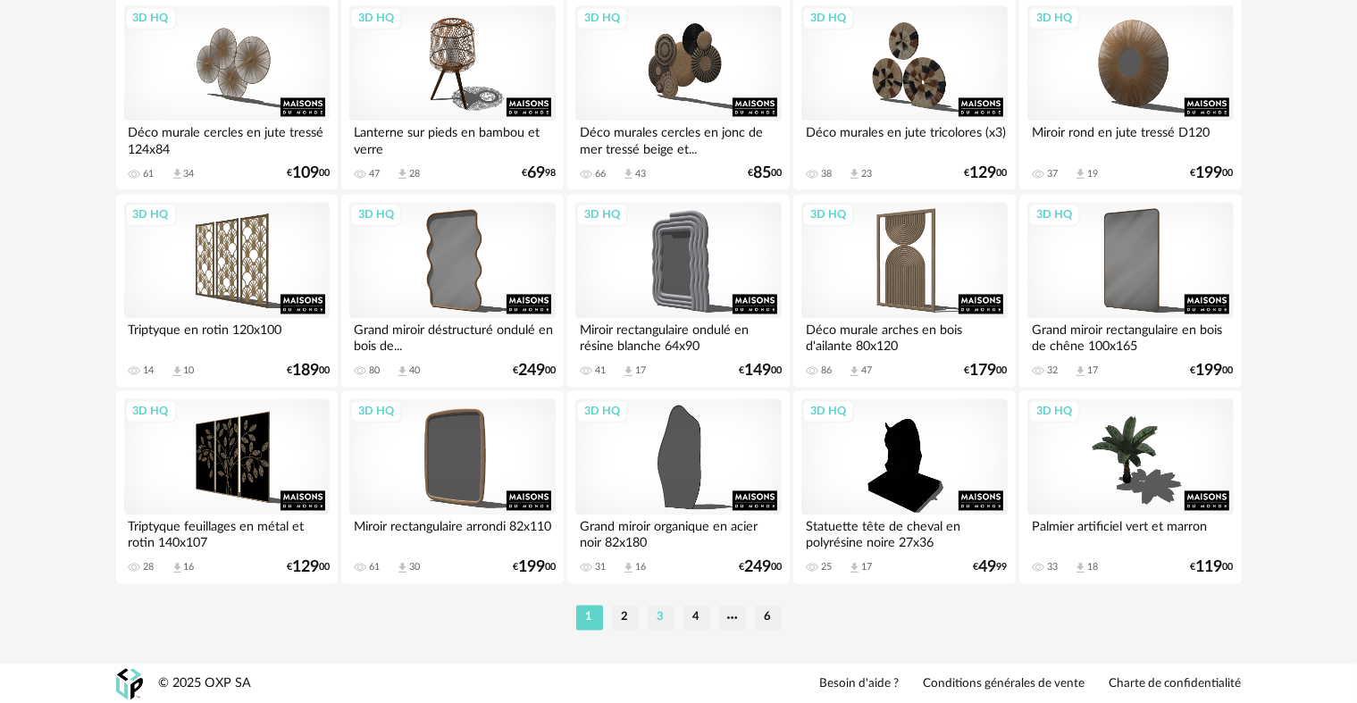
click at [663, 626] on li "3" at bounding box center [661, 617] width 27 height 25
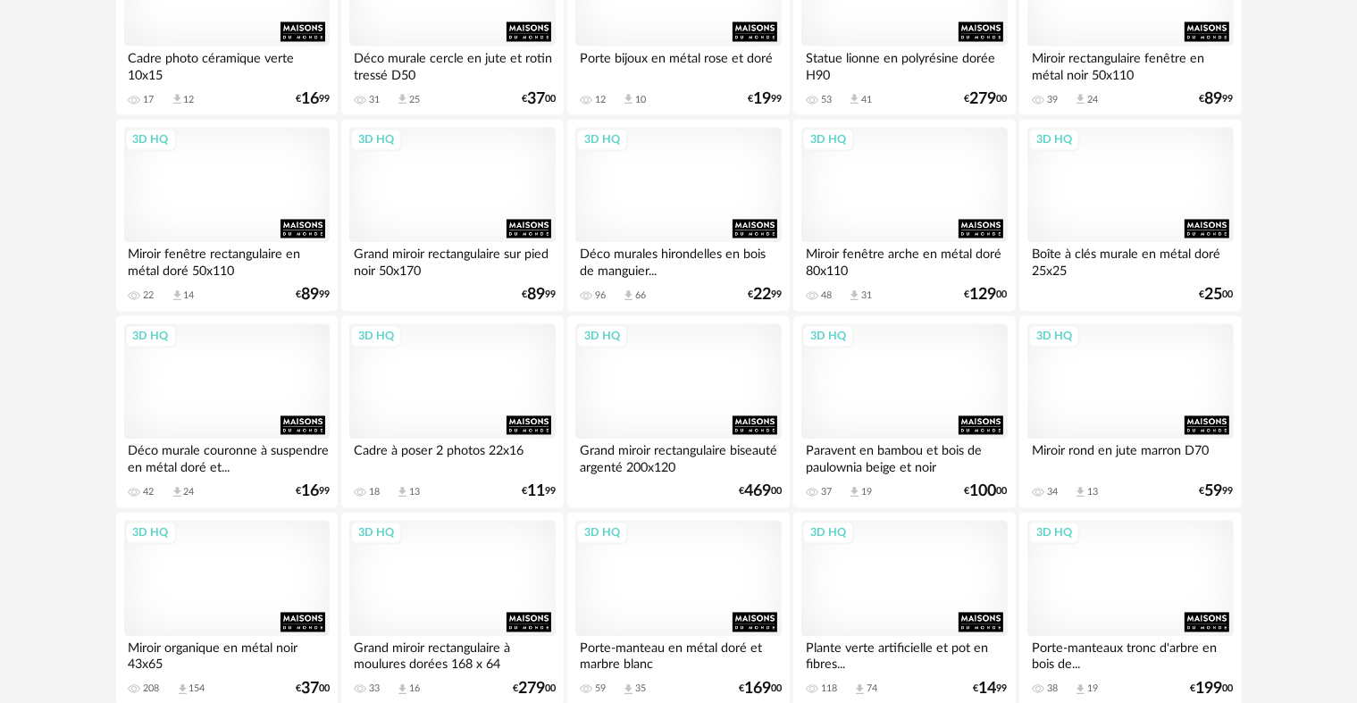
scroll to position [3306, 0]
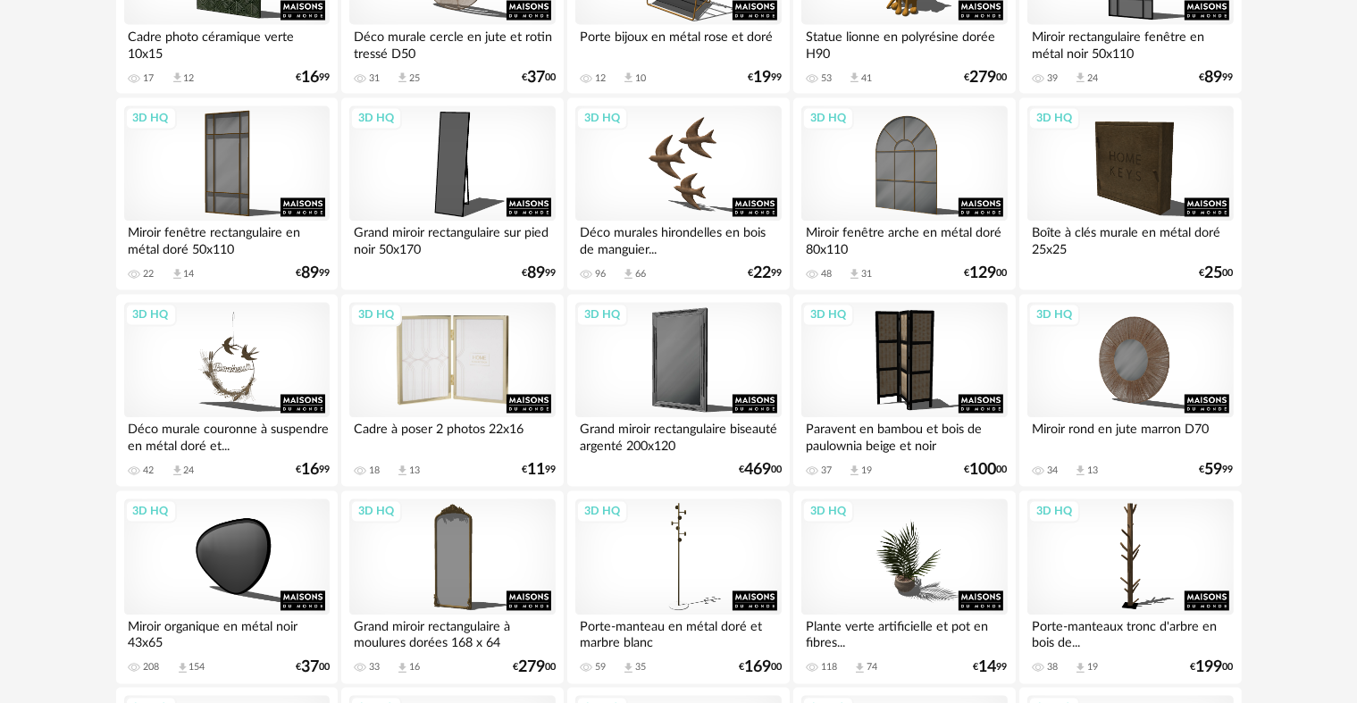
click at [482, 368] on div "3D HQ" at bounding box center [452, 361] width 206 height 116
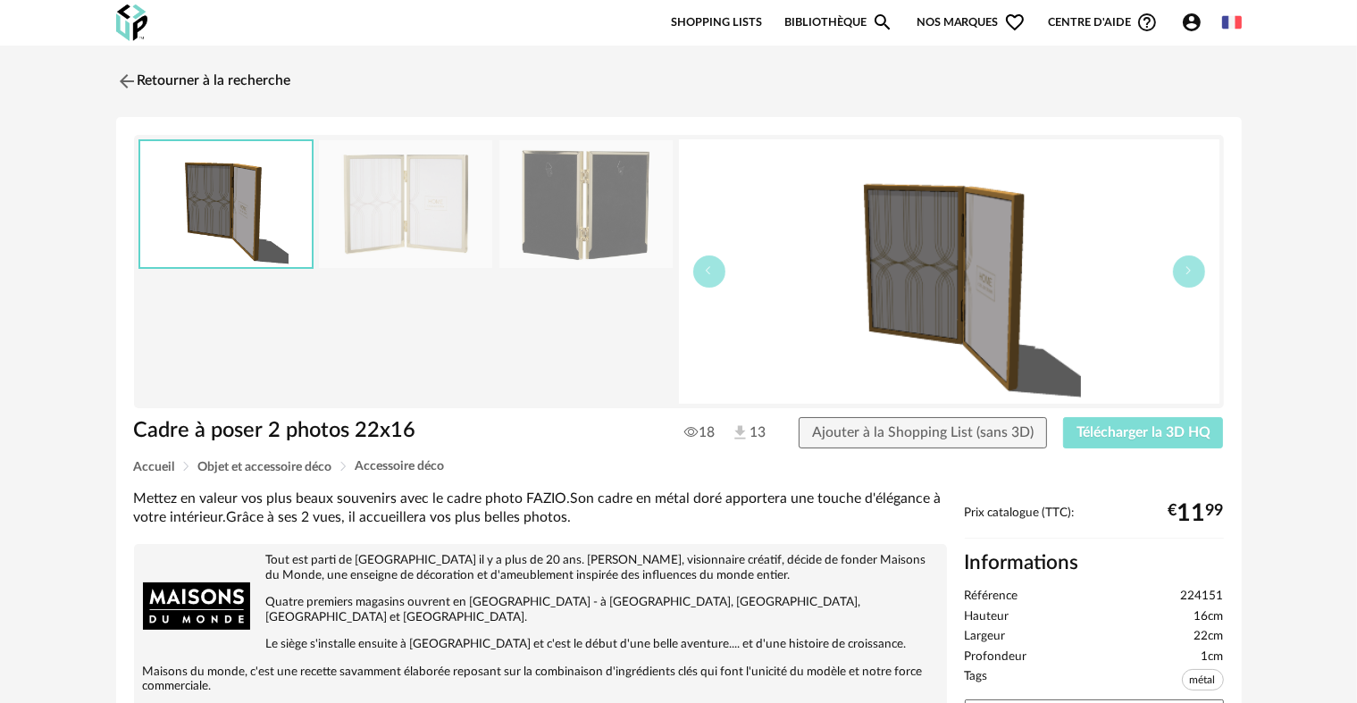
click at [1131, 432] on span "Télécharger la 3D HQ" at bounding box center [1144, 432] width 134 height 14
click at [1124, 429] on span "Télécharger la 3D HQ" at bounding box center [1144, 432] width 134 height 14
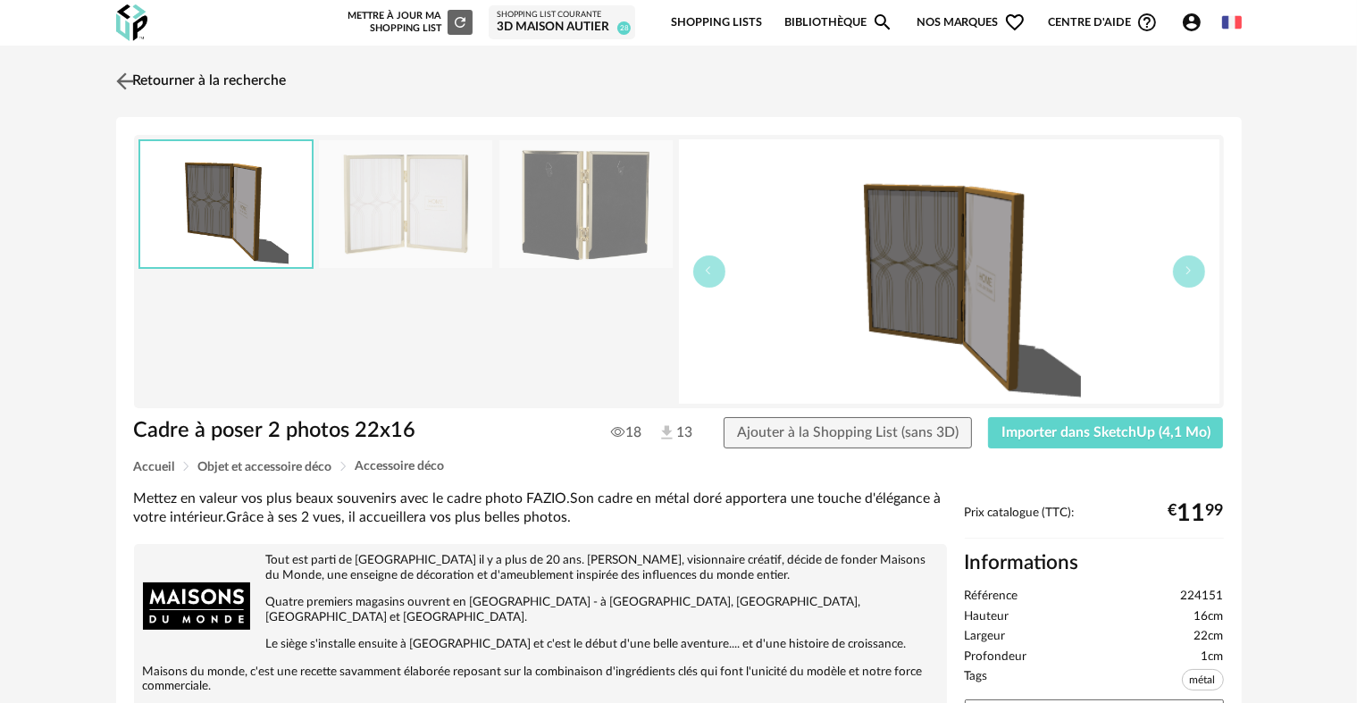
click at [126, 77] on img at bounding box center [125, 81] width 26 height 26
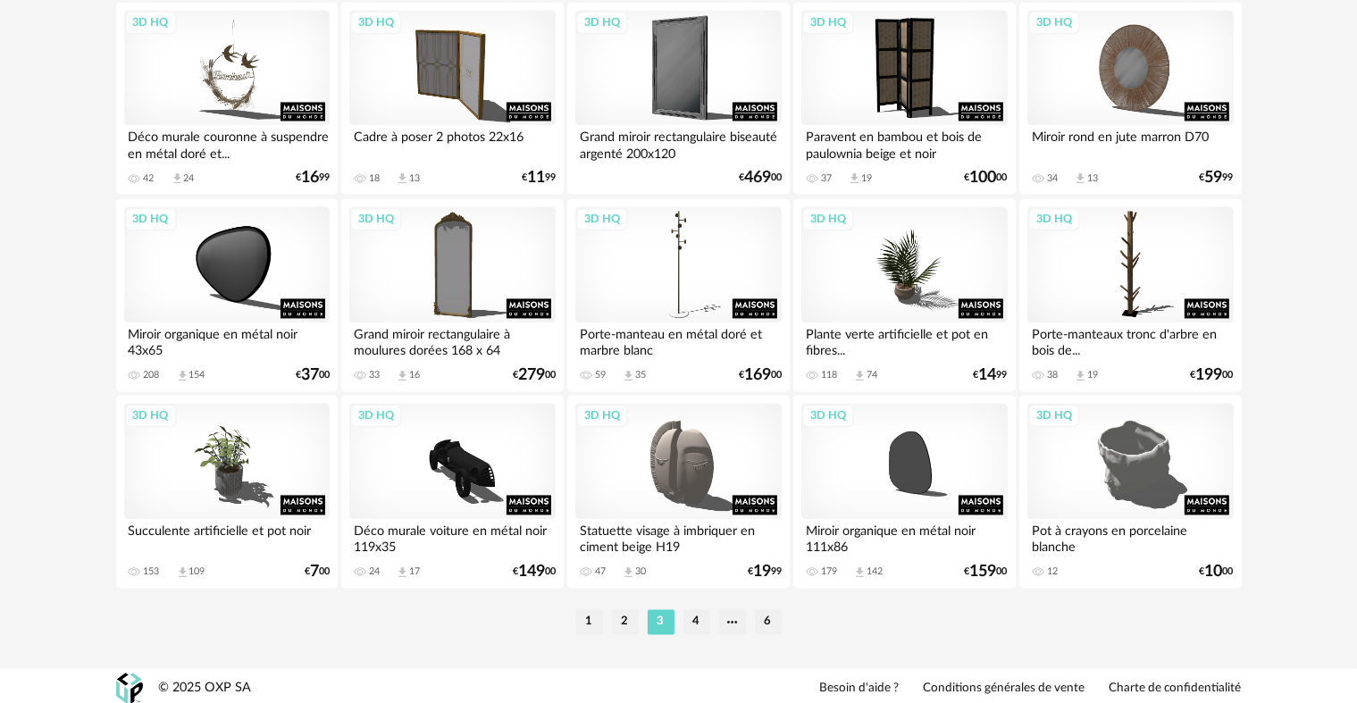
scroll to position [3603, 0]
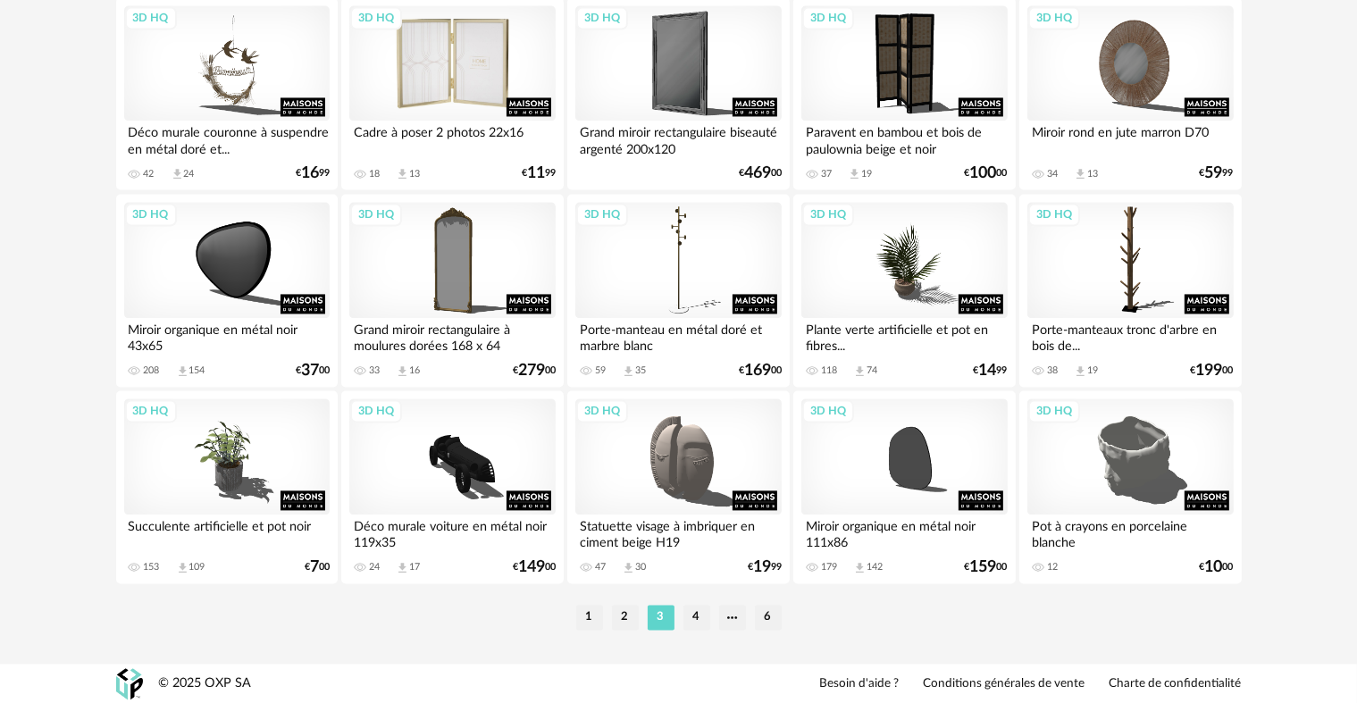
click at [454, 71] on div "3D HQ" at bounding box center [452, 63] width 206 height 116
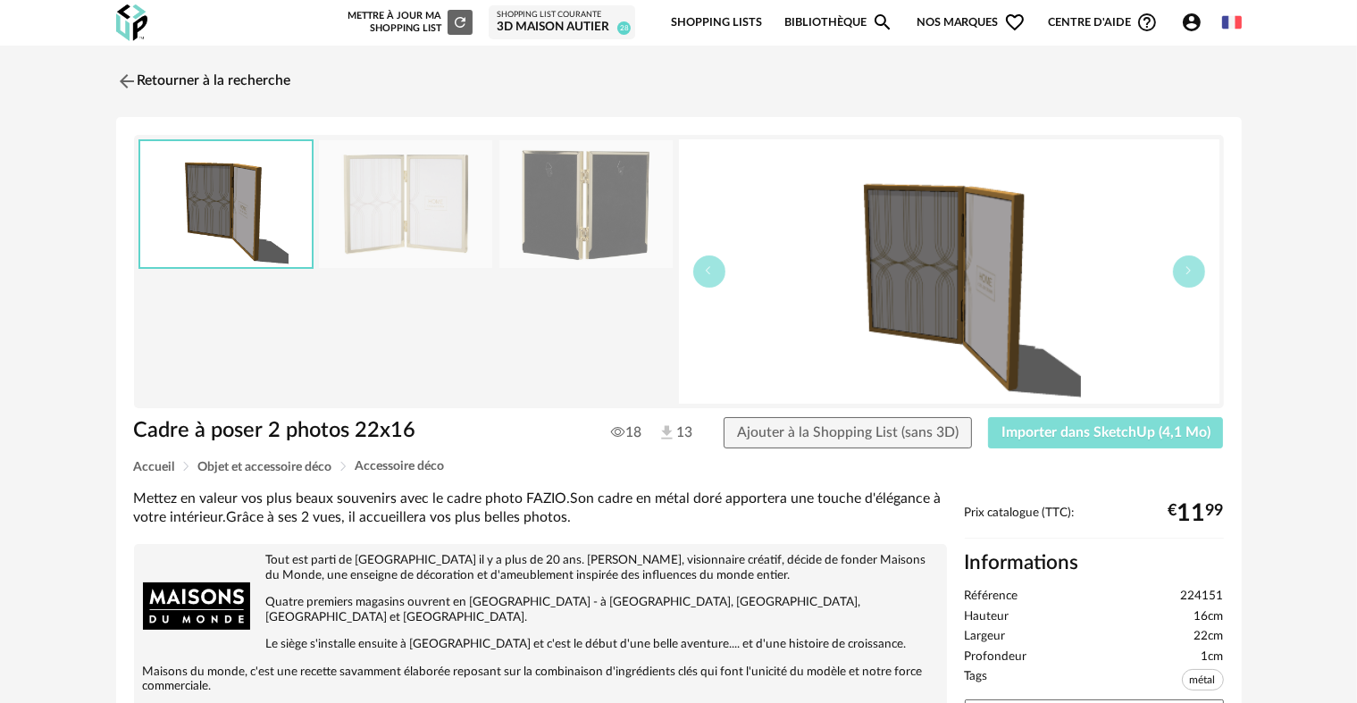
click at [1056, 425] on span "Importer dans SketchUp (4,1 Mo)" at bounding box center [1106, 432] width 209 height 14
click at [122, 76] on img at bounding box center [125, 81] width 26 height 26
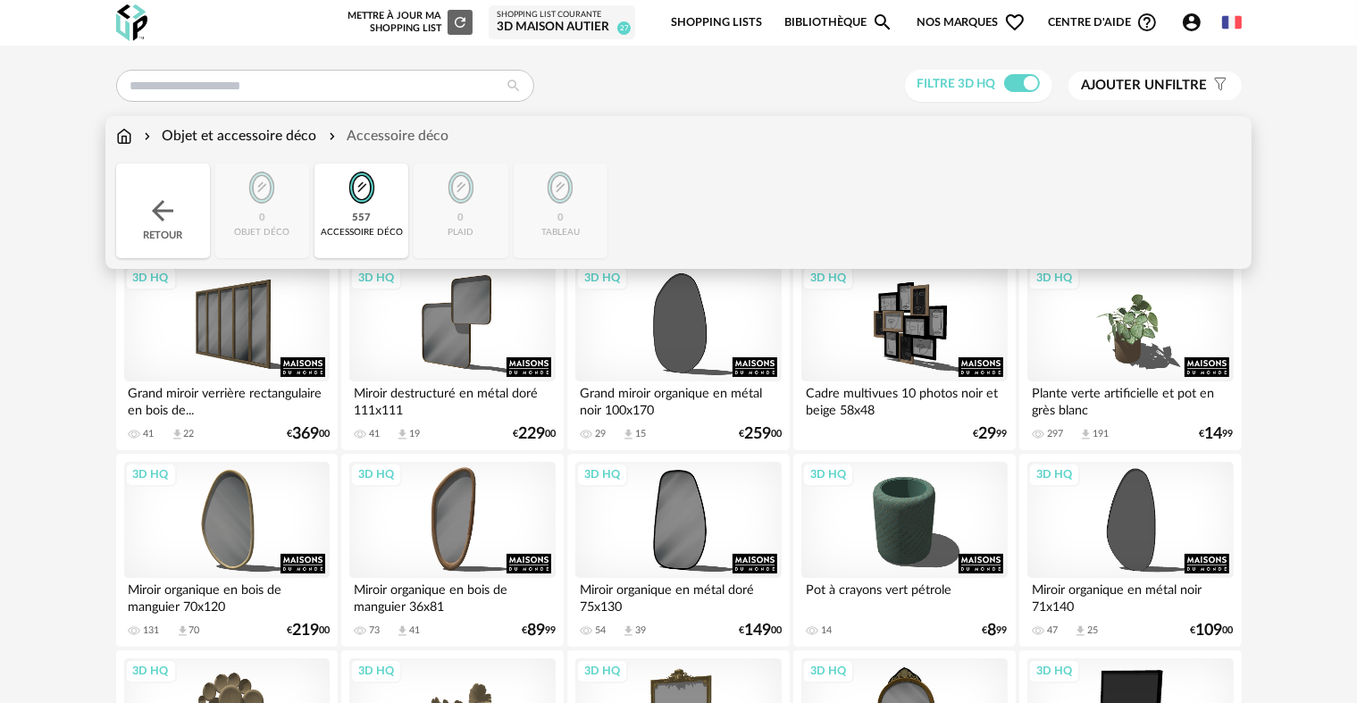
click at [168, 200] on img at bounding box center [163, 211] width 32 height 32
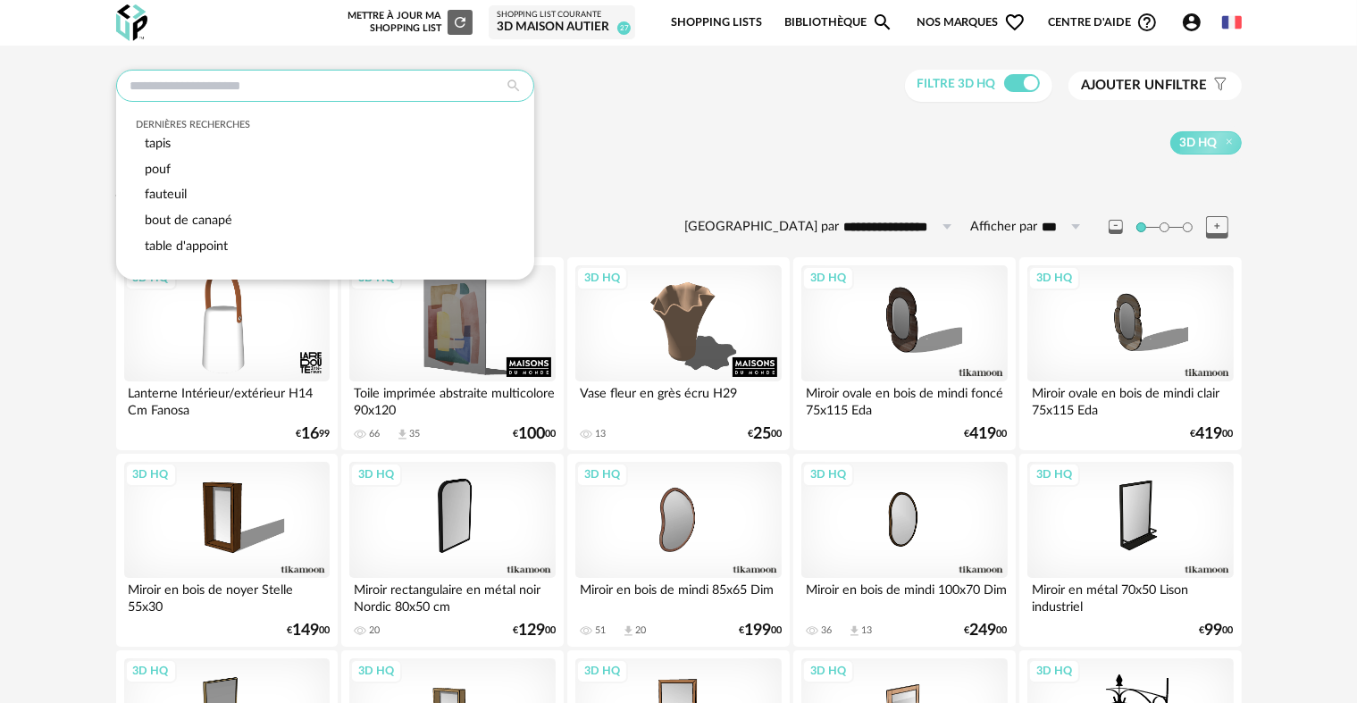
click at [361, 89] on input "text" at bounding box center [325, 86] width 418 height 32
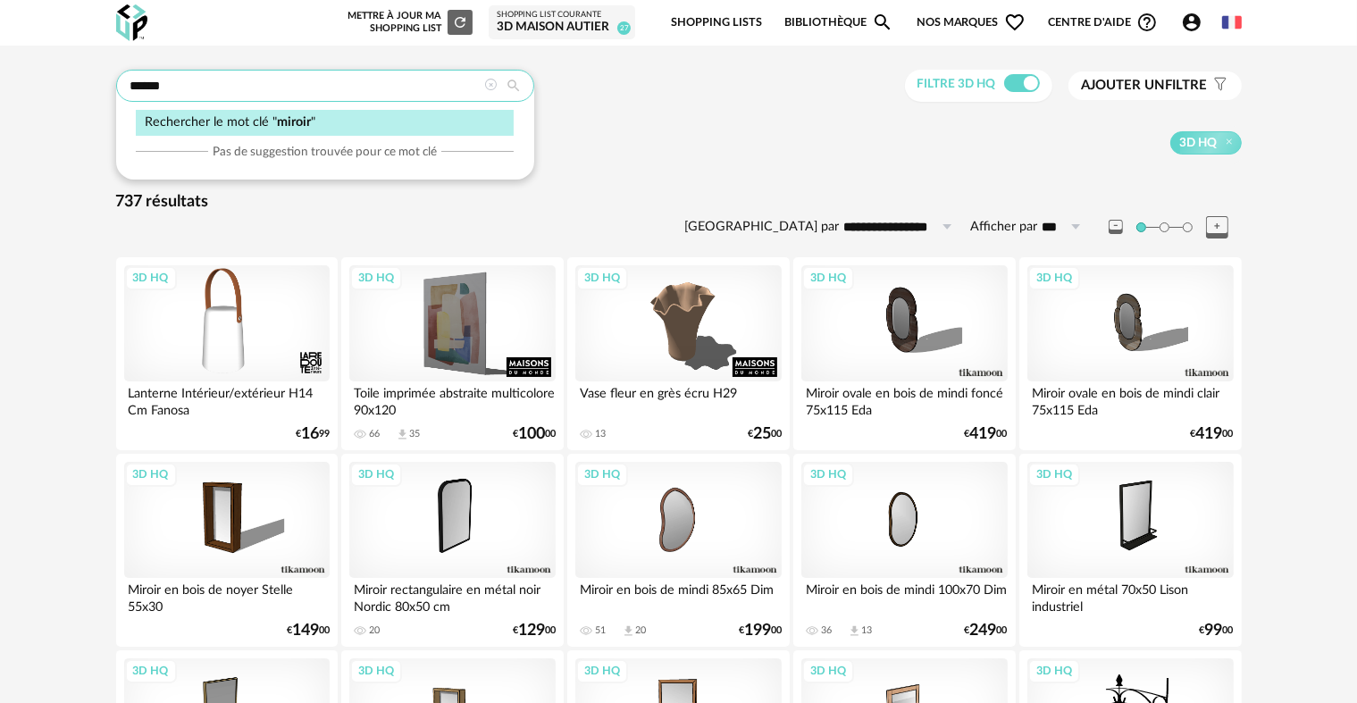
type input "******"
type input "**********"
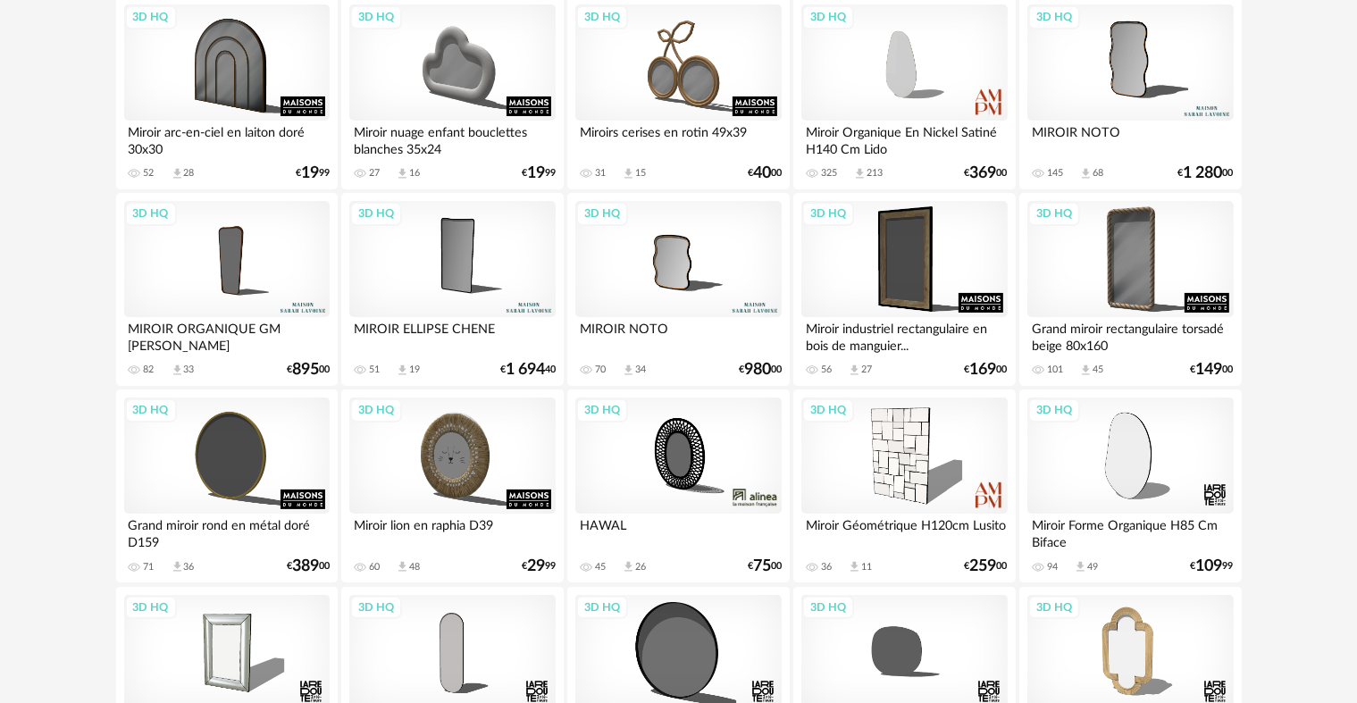
scroll to position [268, 0]
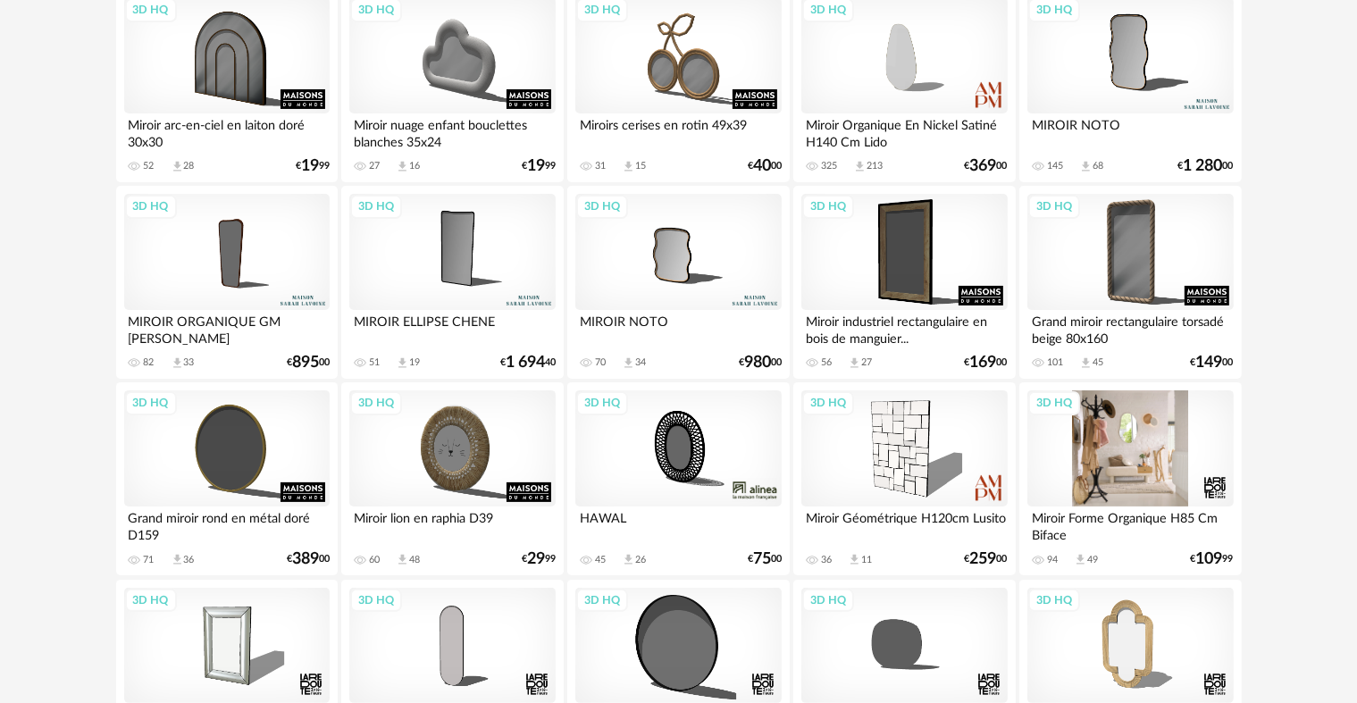
click at [1129, 429] on div "3D HQ" at bounding box center [1131, 448] width 206 height 116
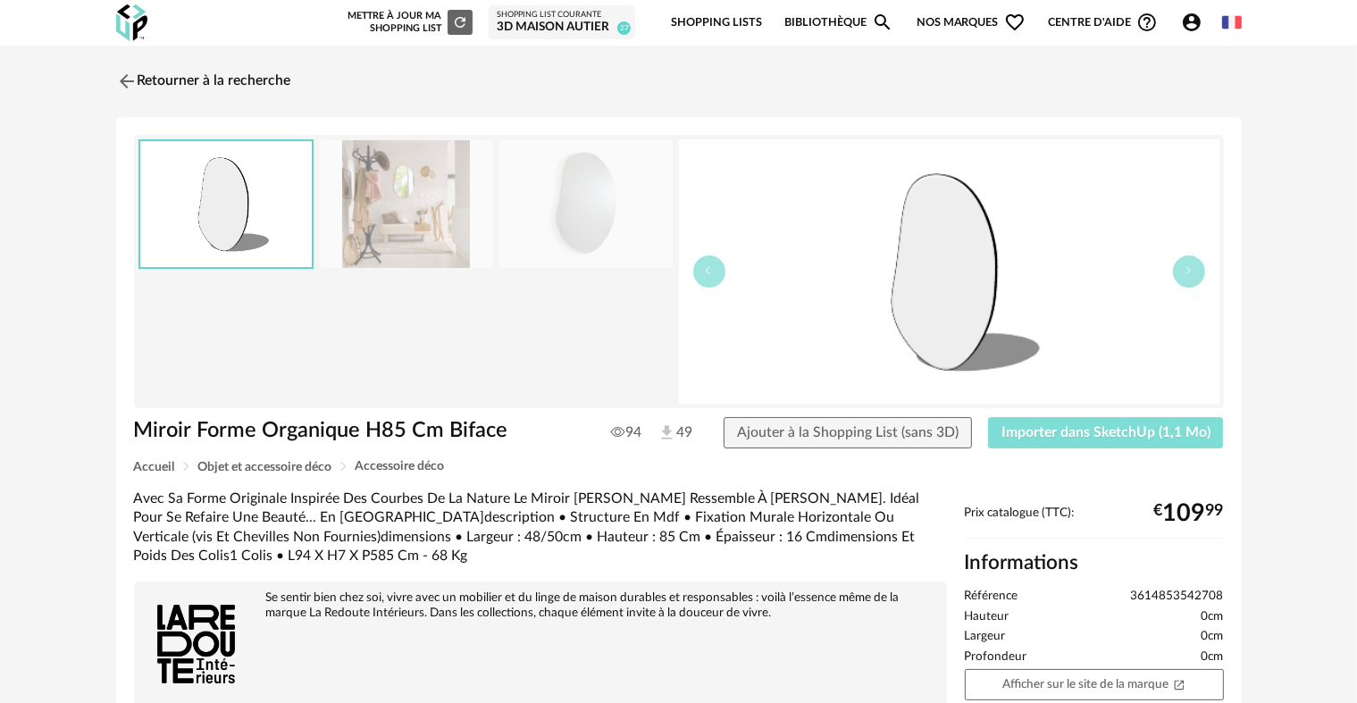
click at [1092, 432] on span "Importer dans SketchUp (1,1 Mo)" at bounding box center [1106, 432] width 209 height 14
click at [125, 81] on img at bounding box center [125, 81] width 26 height 26
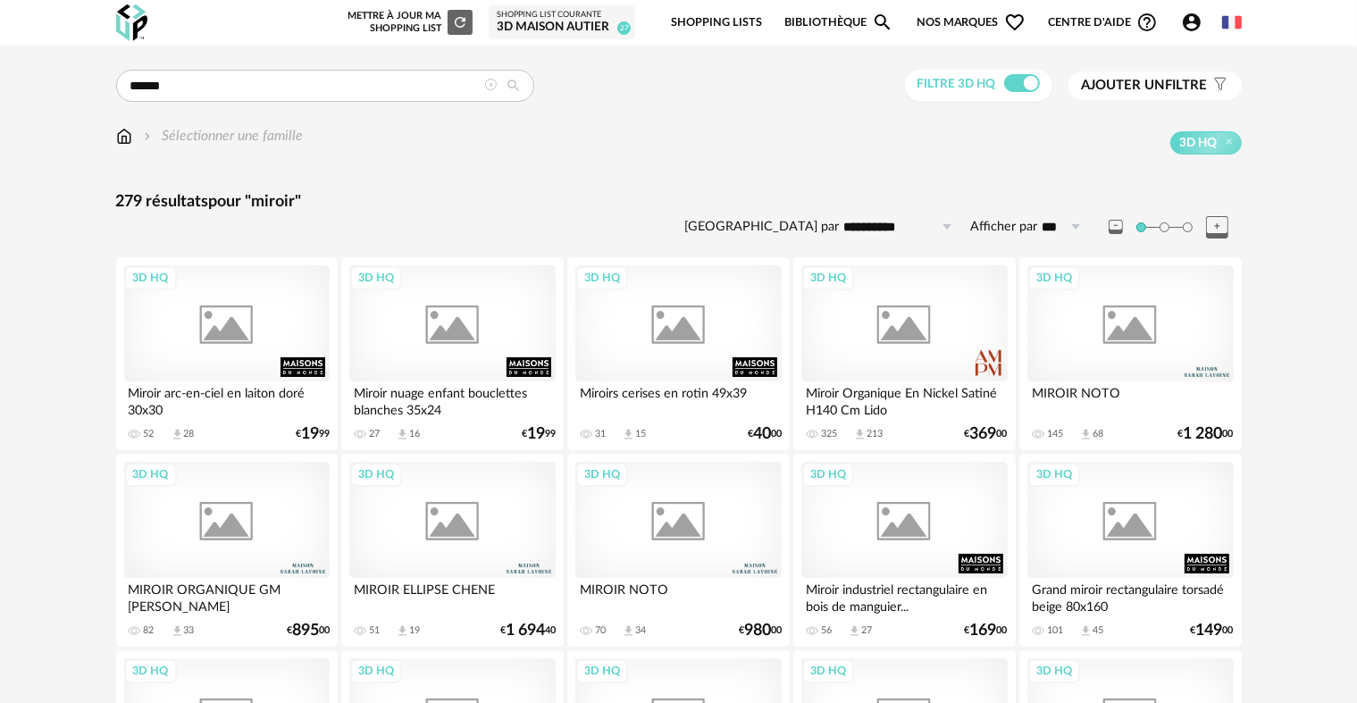
scroll to position [268, 0]
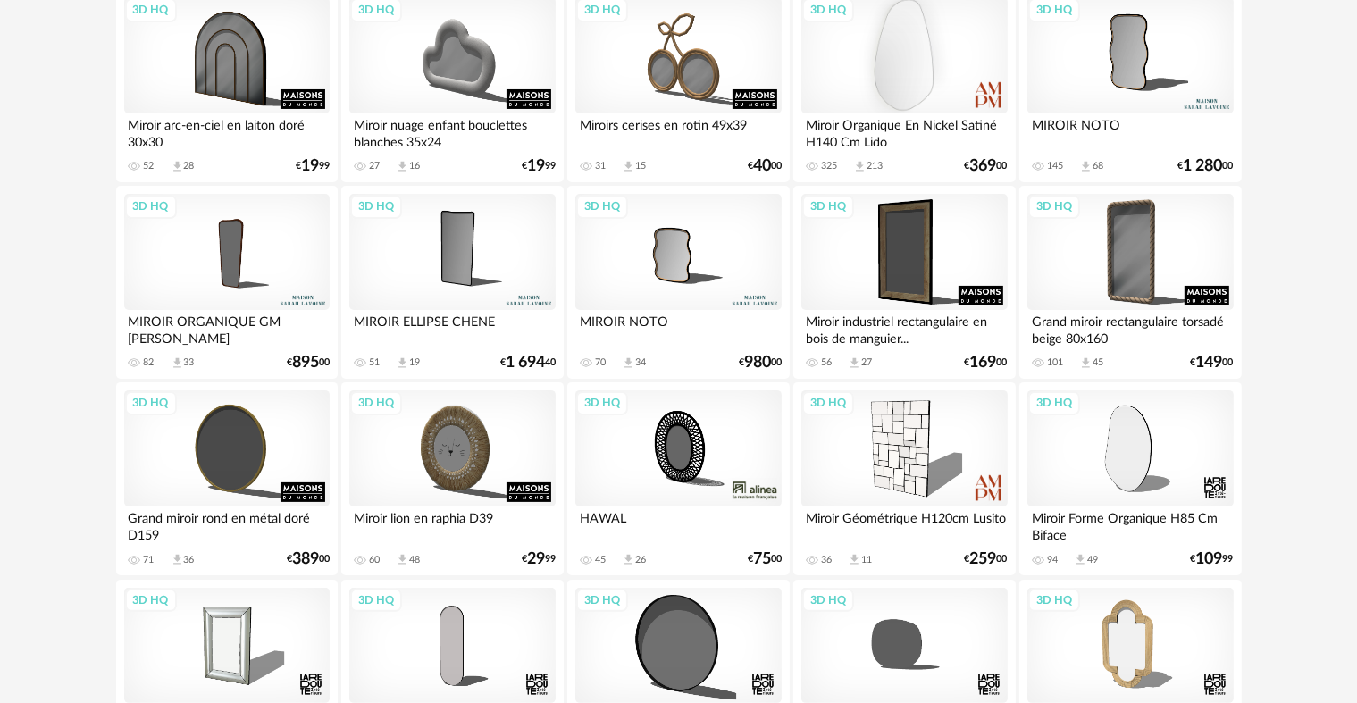
click at [907, 64] on div "3D HQ" at bounding box center [904, 55] width 206 height 116
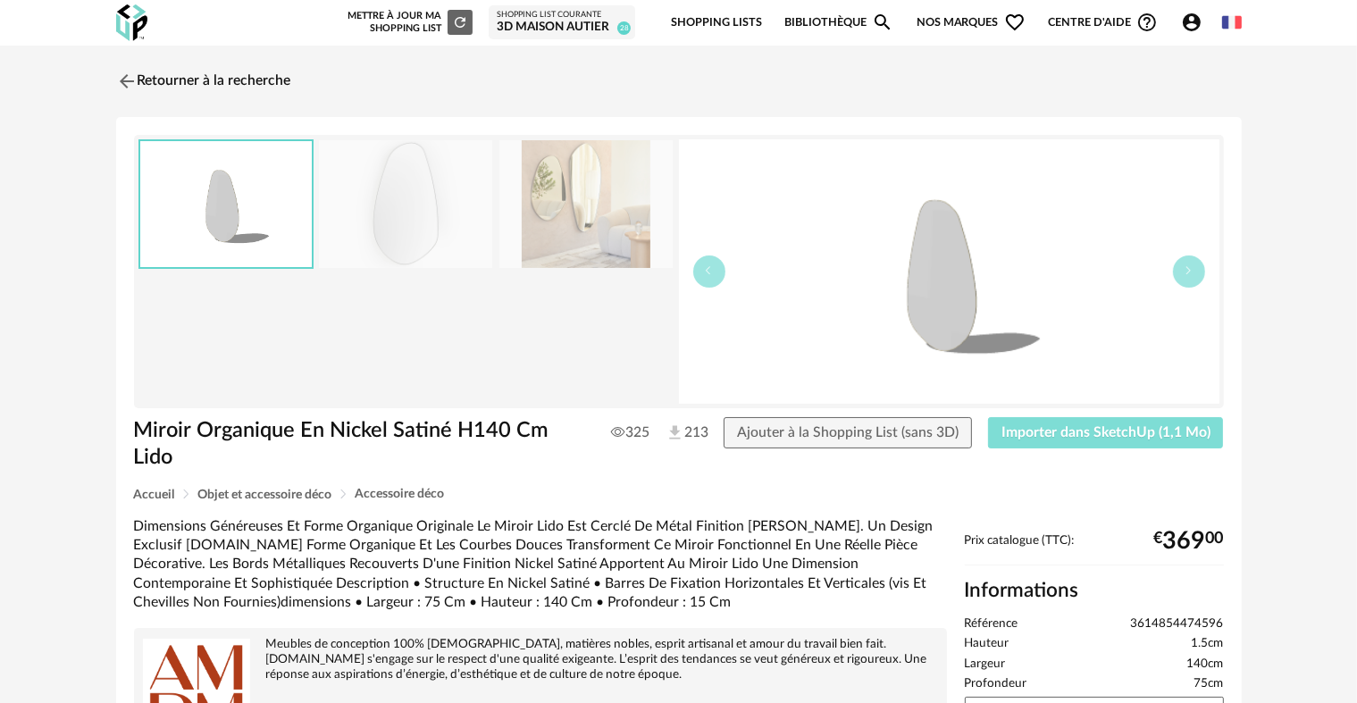
click at [1070, 437] on span "Importer dans SketchUp (1,1 Mo)" at bounding box center [1106, 432] width 209 height 14
click at [131, 82] on img at bounding box center [125, 81] width 26 height 26
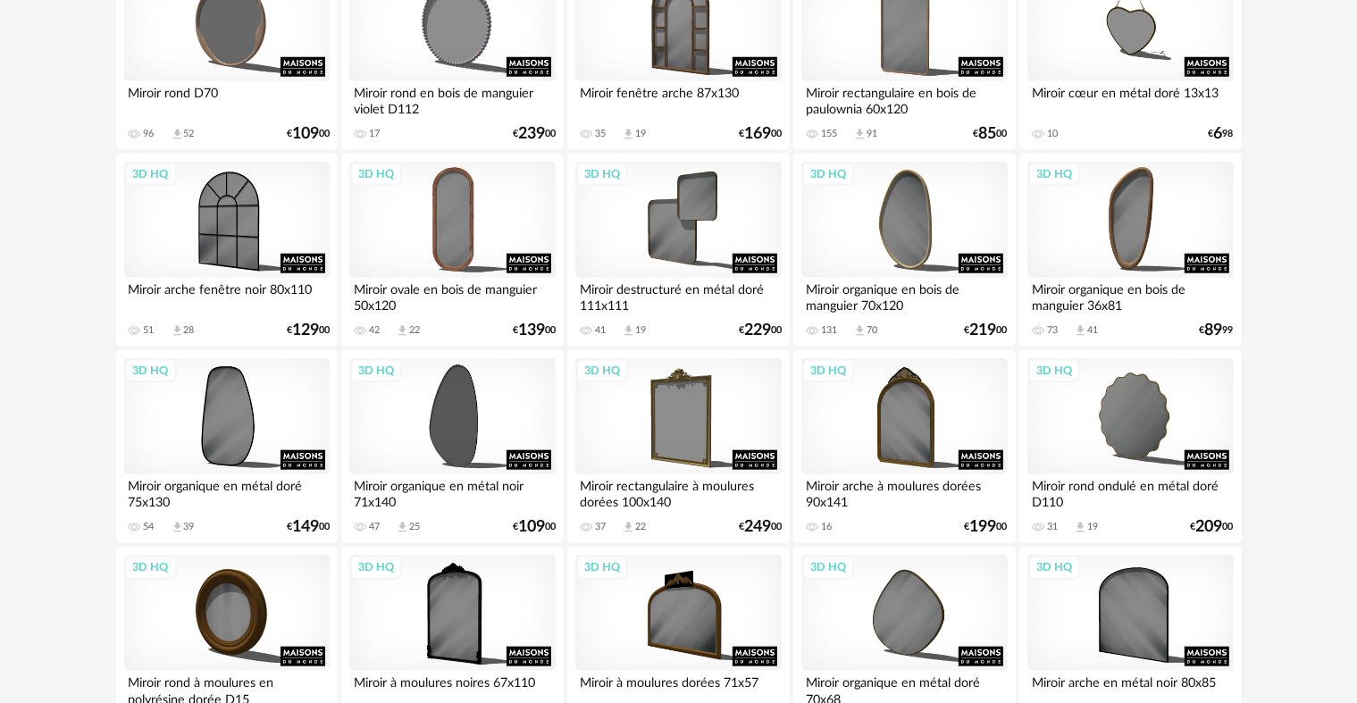
scroll to position [1698, 0]
